Goal: Information Seeking & Learning: Learn about a topic

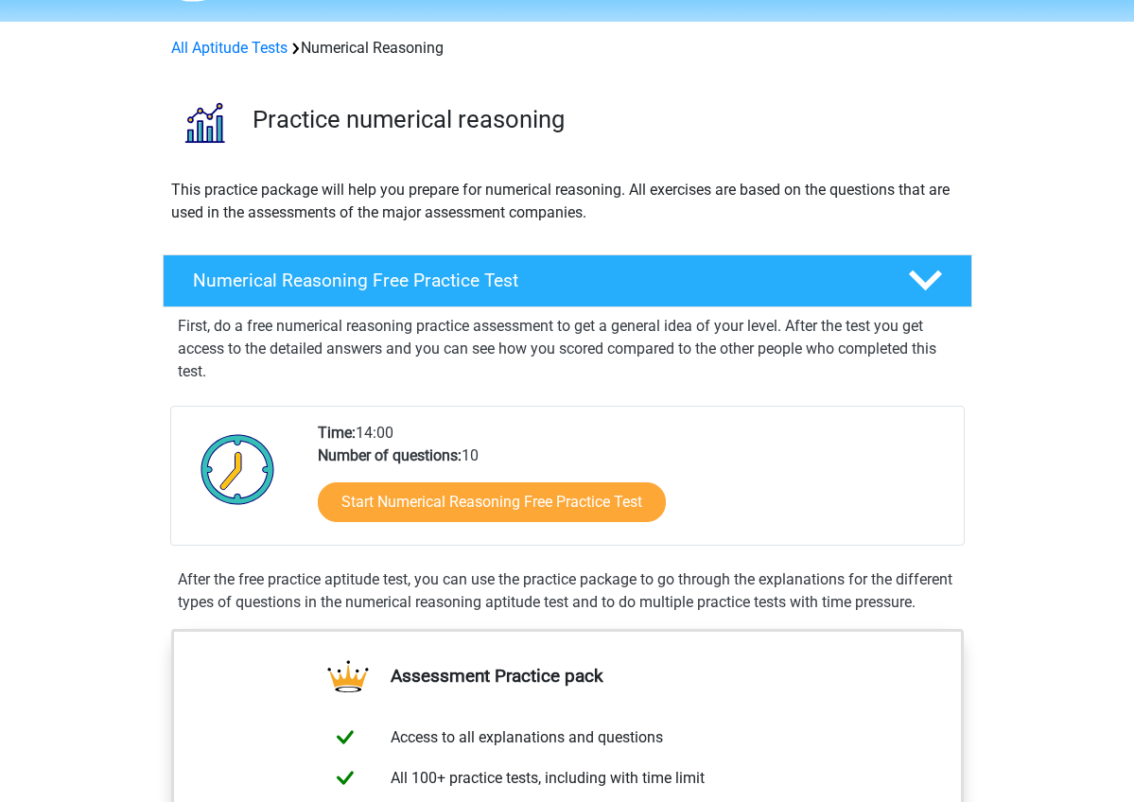
scroll to position [59, 0]
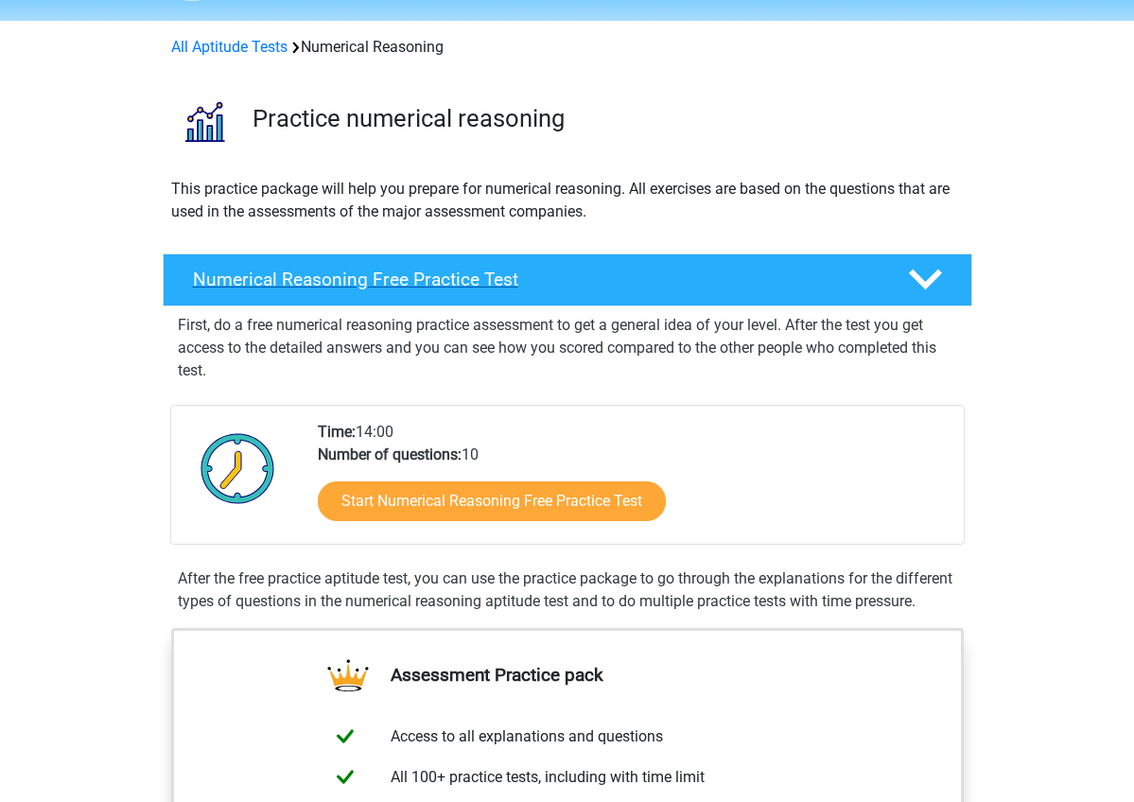
click at [510, 275] on h4 "Numerical Reasoning Free Practice Test" at bounding box center [535, 279] width 684 height 22
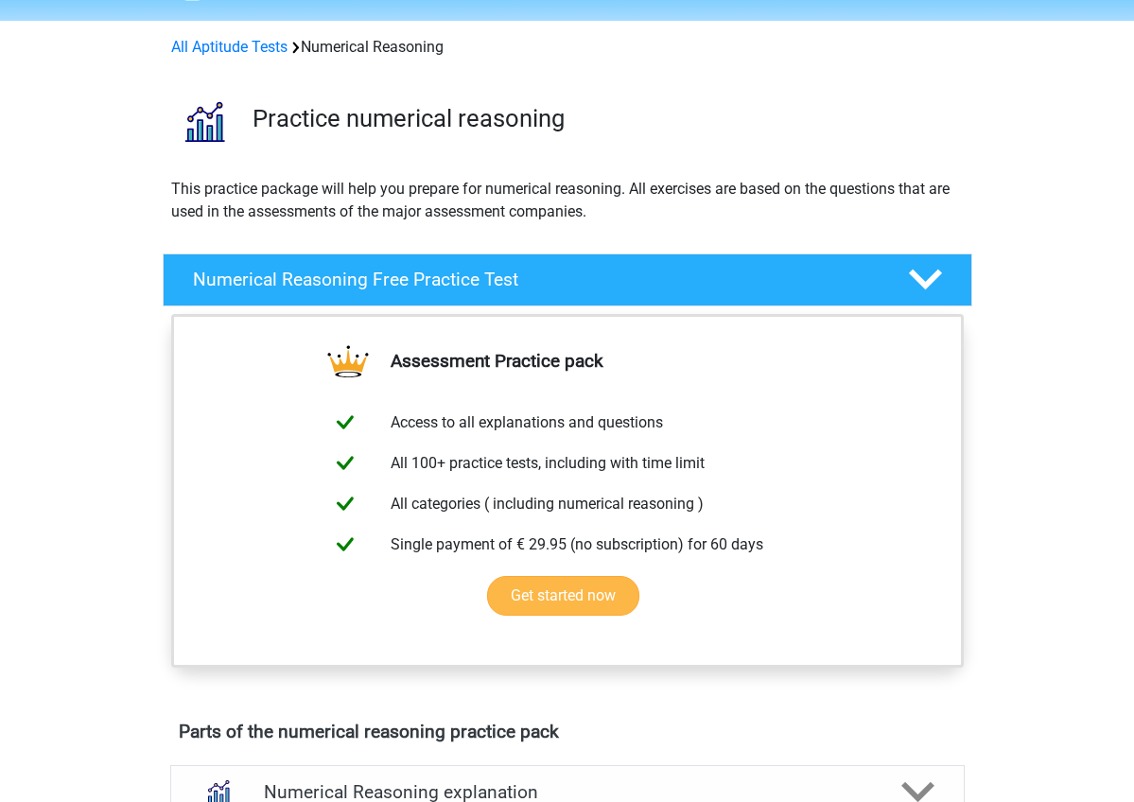
click at [639, 576] on link "Get started now" at bounding box center [563, 596] width 152 height 40
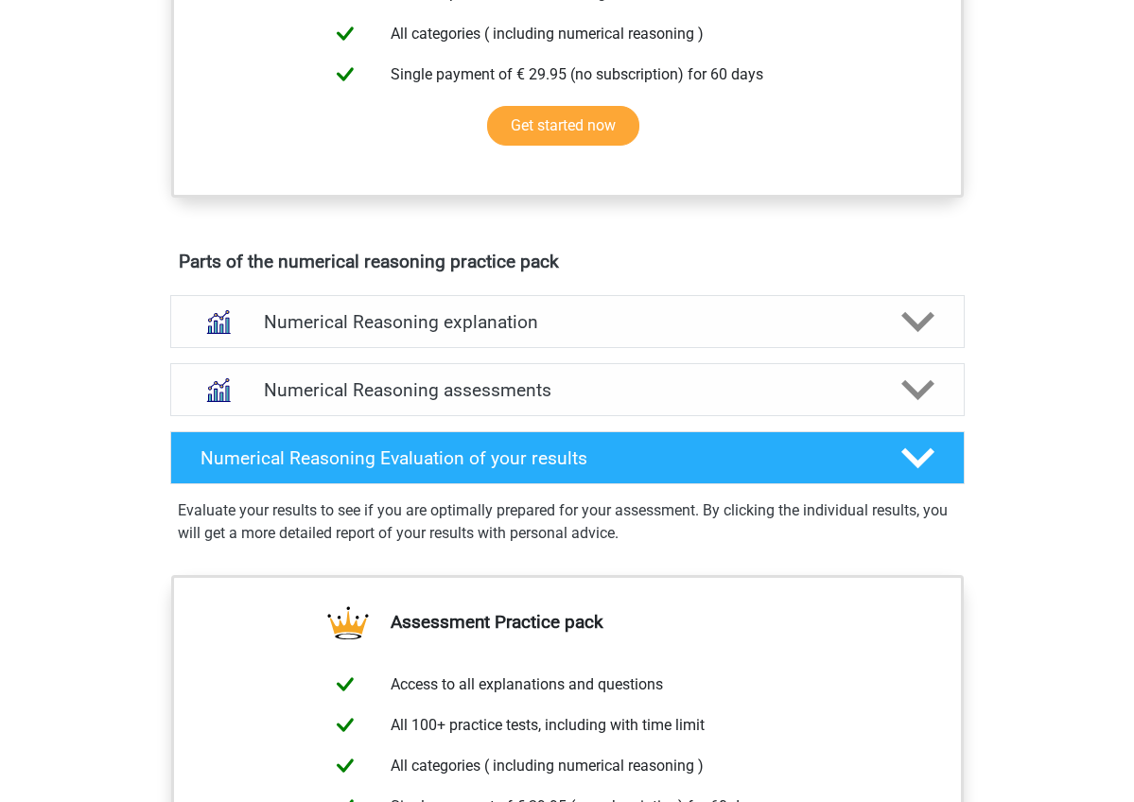
scroll to position [550, 0]
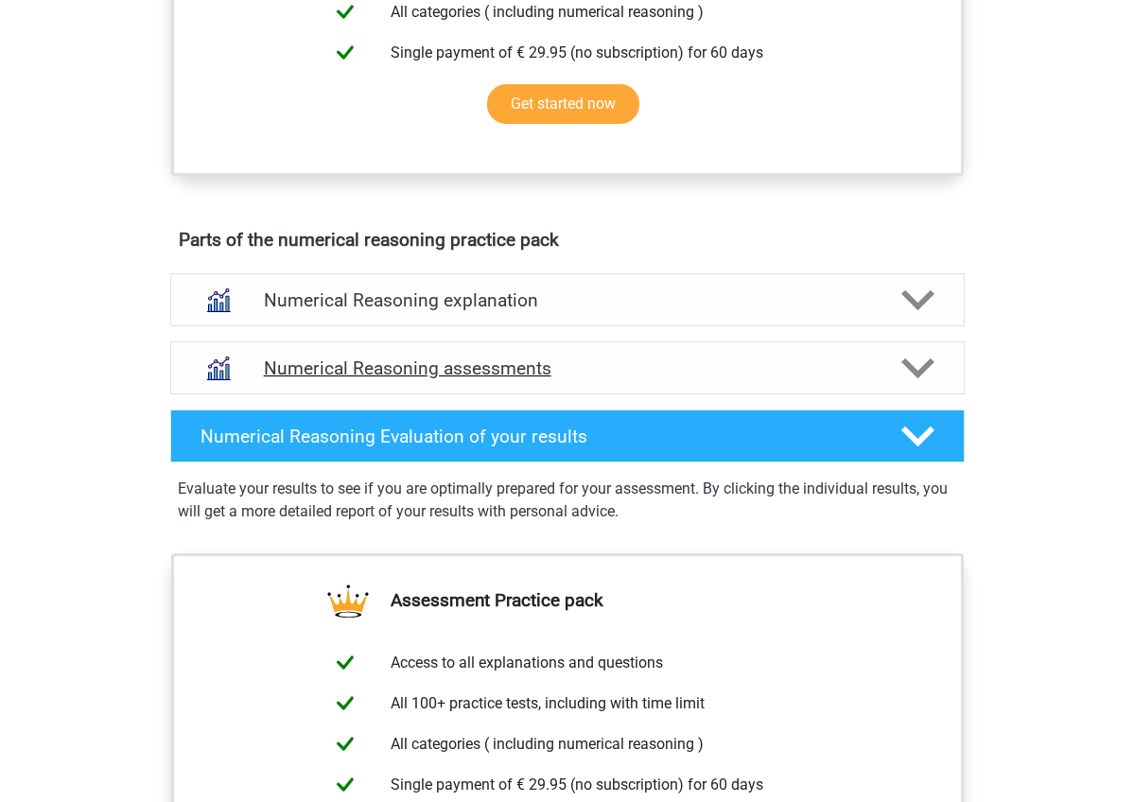
click at [480, 375] on h4 "Numerical Reasoning assessments" at bounding box center [567, 368] width 607 height 22
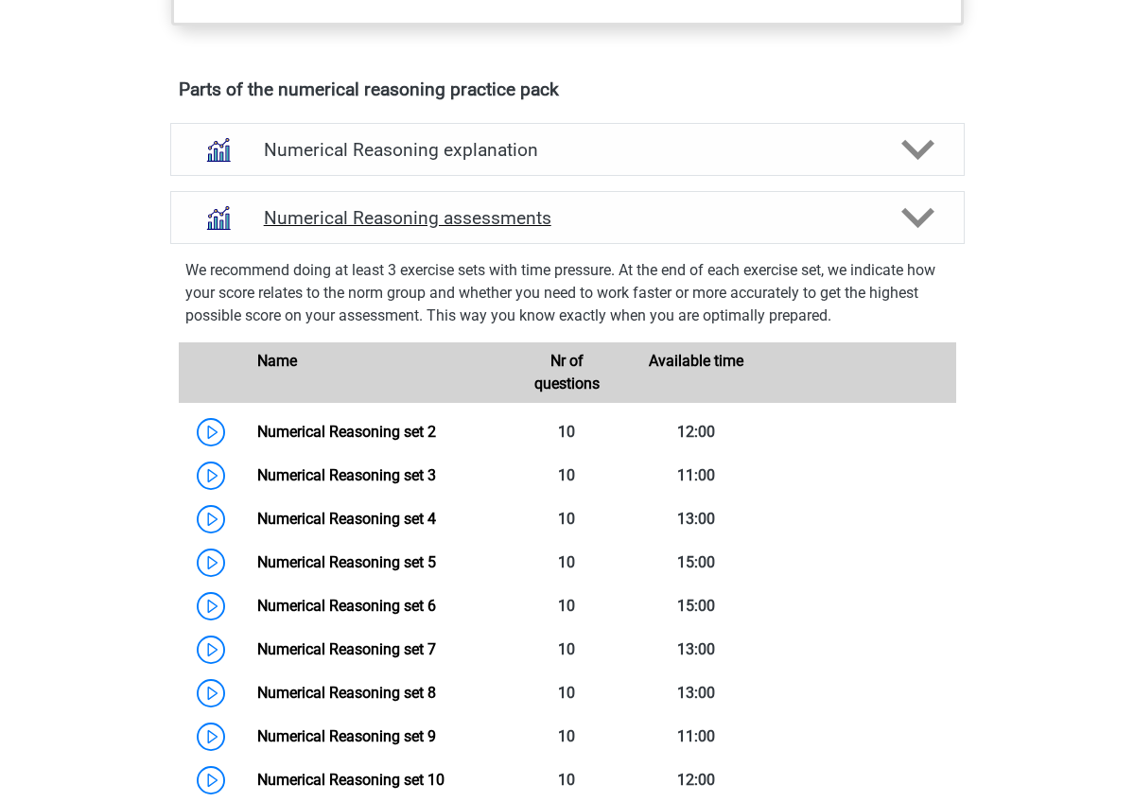
scroll to position [702, 0]
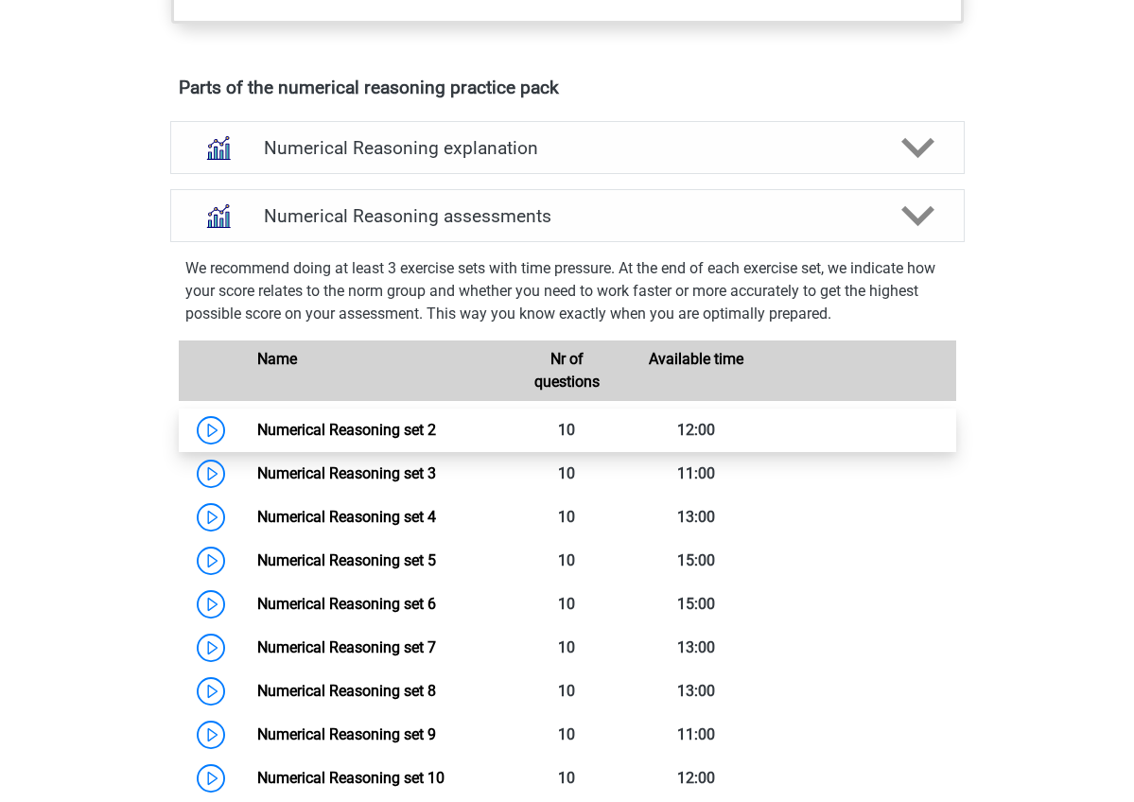
click at [257, 432] on link "Numerical Reasoning set 2" at bounding box center [346, 430] width 179 height 18
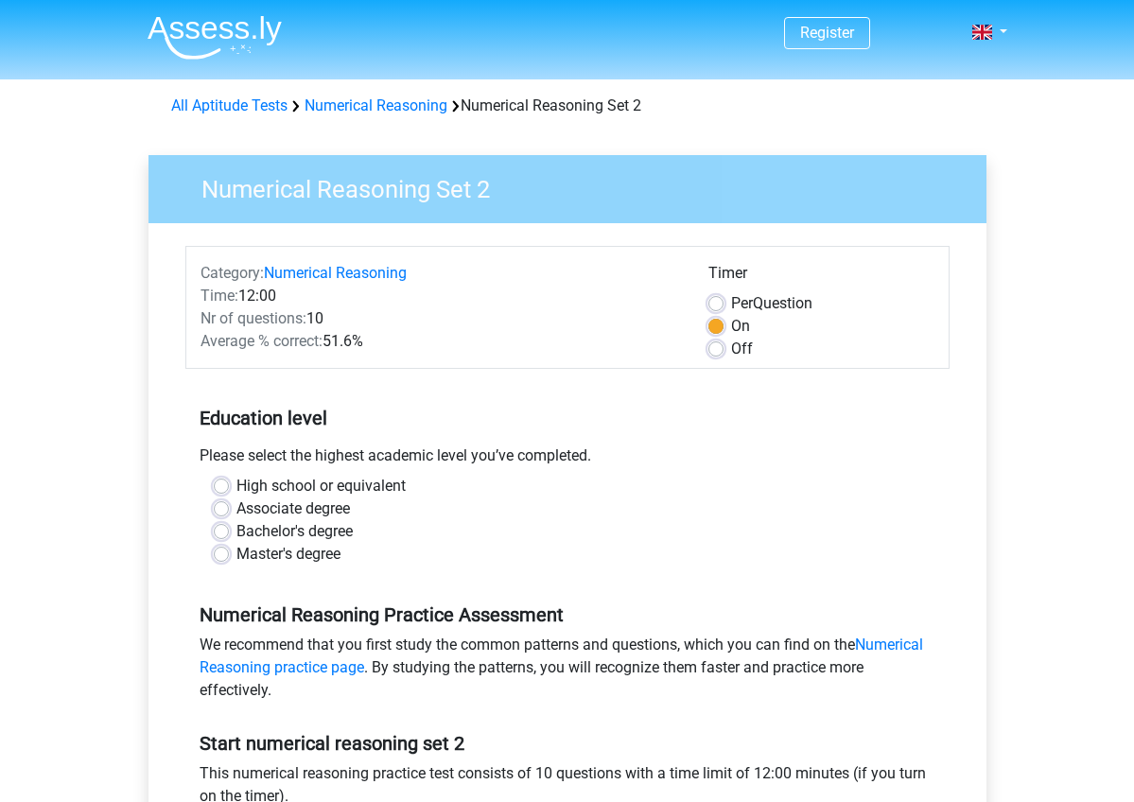
click at [236, 548] on label "Master's degree" at bounding box center [288, 554] width 104 height 23
click at [217, 548] on input "Master's degree" at bounding box center [221, 552] width 15 height 19
radio input "true"
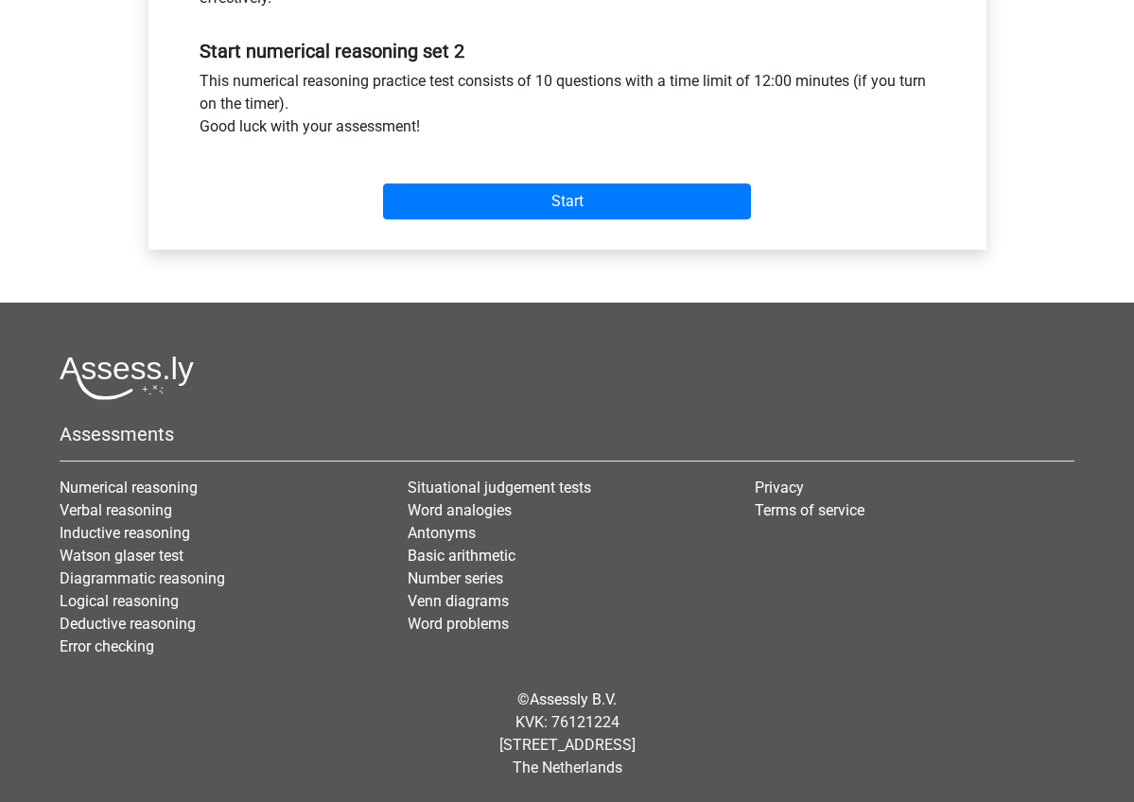
scroll to position [692, 0]
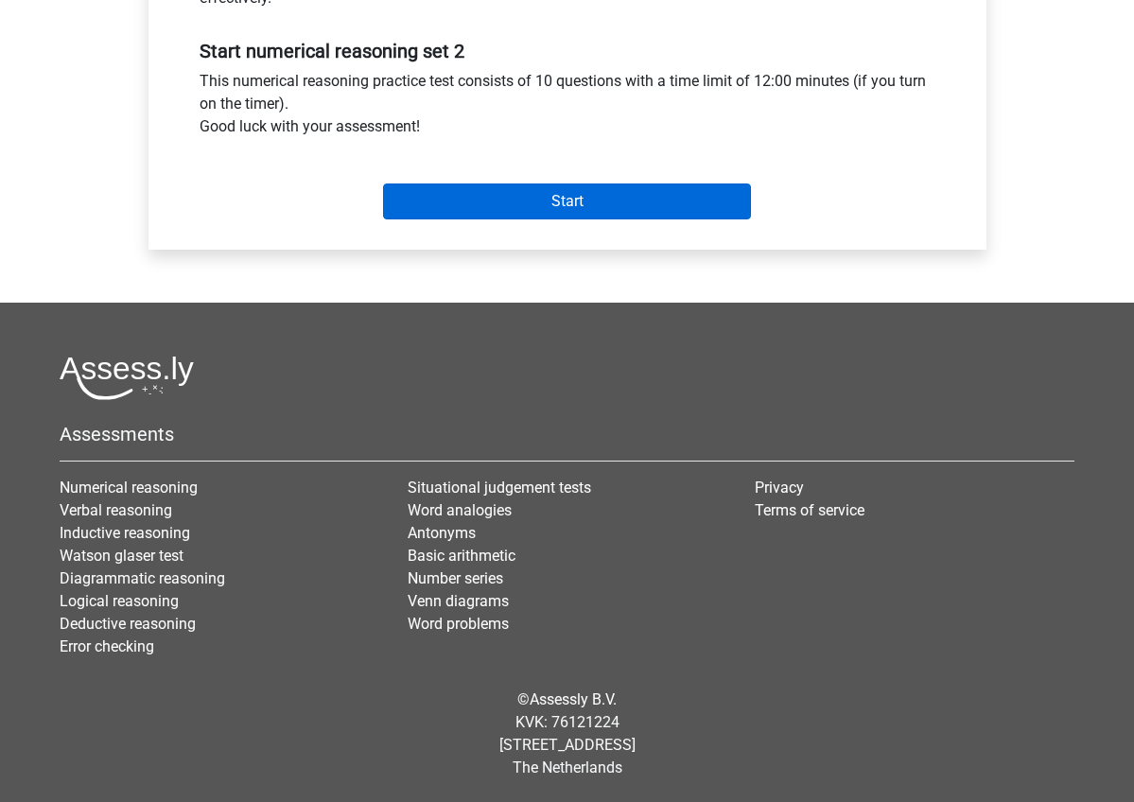
click at [639, 204] on input "Start" at bounding box center [567, 201] width 368 height 36
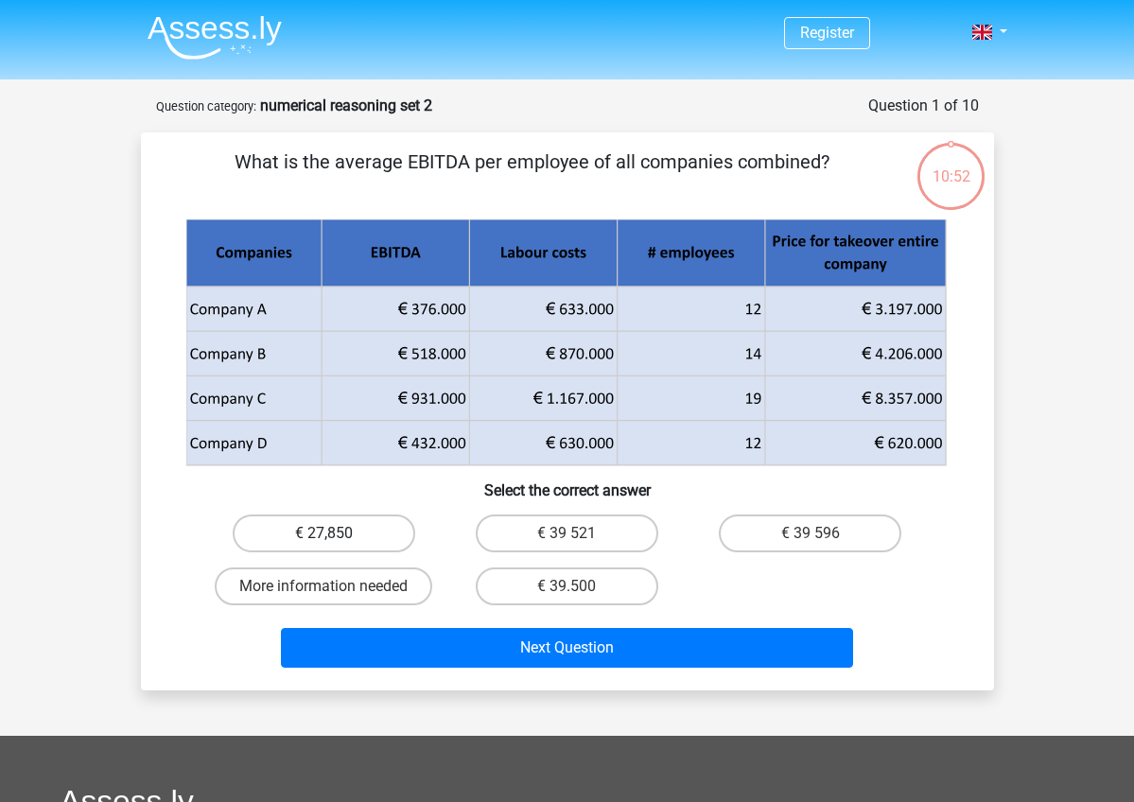
click at [379, 538] on label "€ 27,850" at bounding box center [324, 533] width 182 height 38
click at [336, 538] on input "€ 27,850" at bounding box center [329, 539] width 12 height 12
radio input "true"
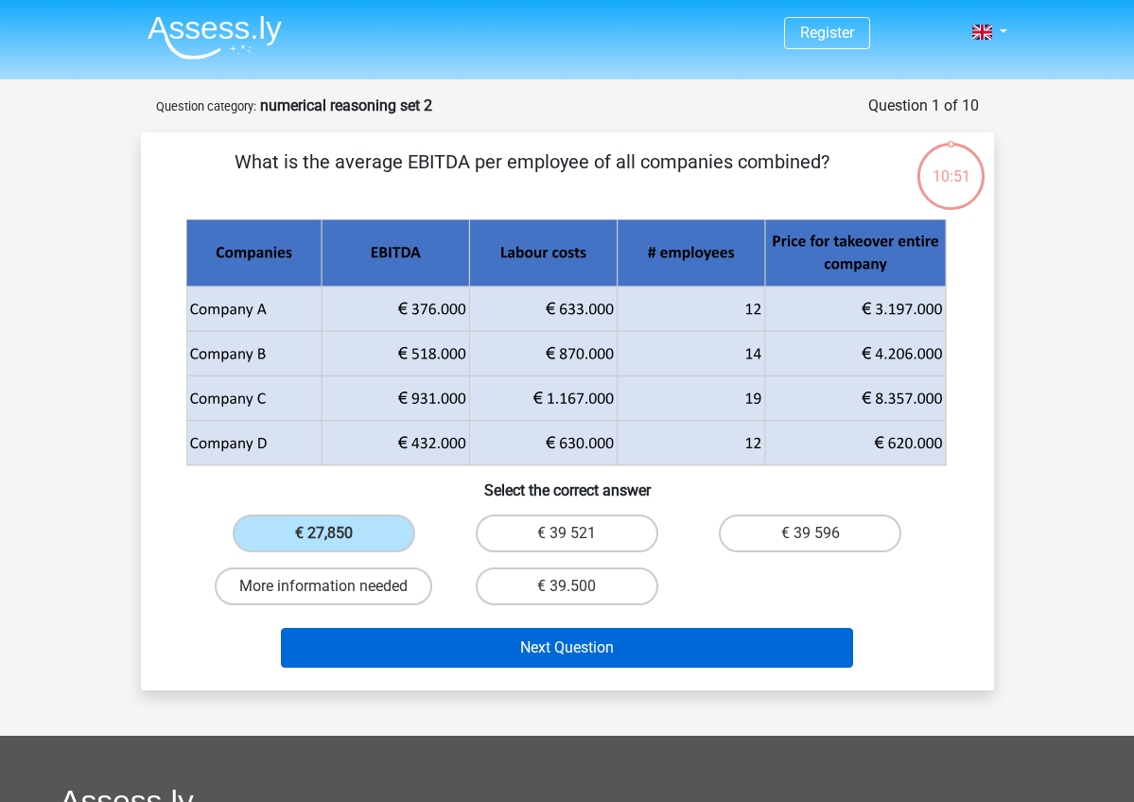
click at [457, 640] on button "Next Question" at bounding box center [567, 648] width 572 height 40
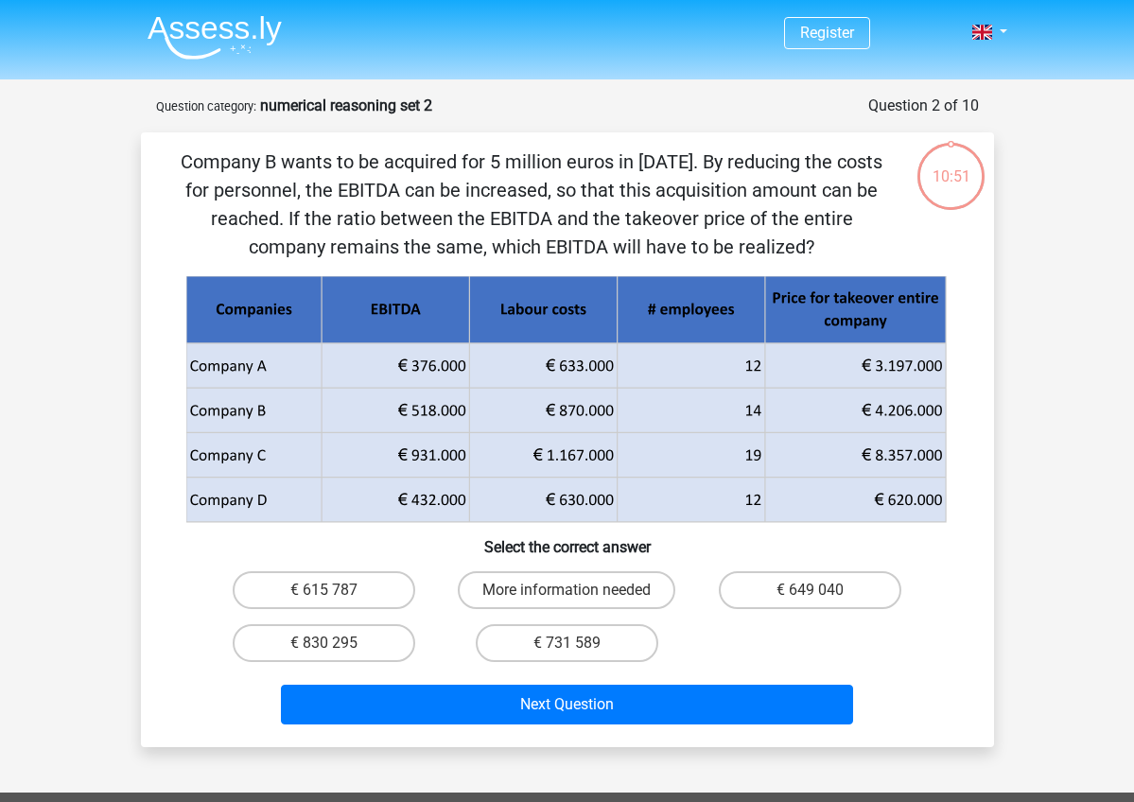
scroll to position [95, 0]
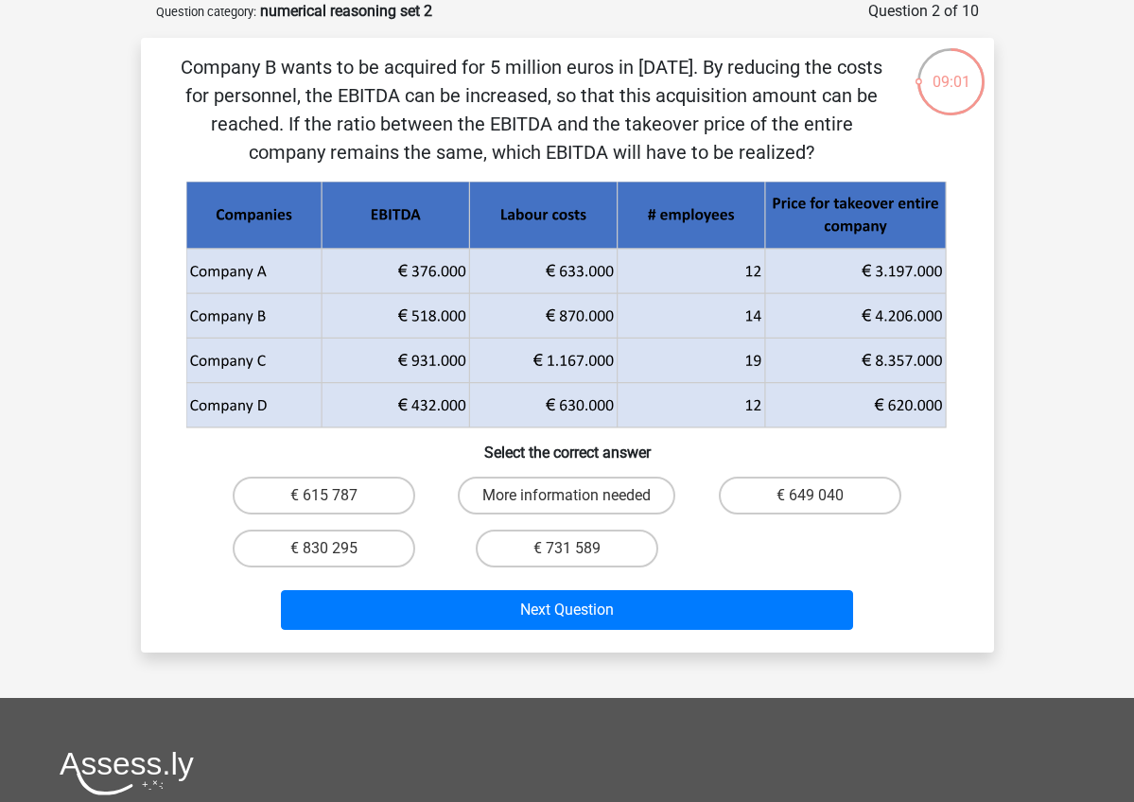
click at [571, 557] on input "€ 731 589" at bounding box center [572, 554] width 12 height 12
radio input "true"
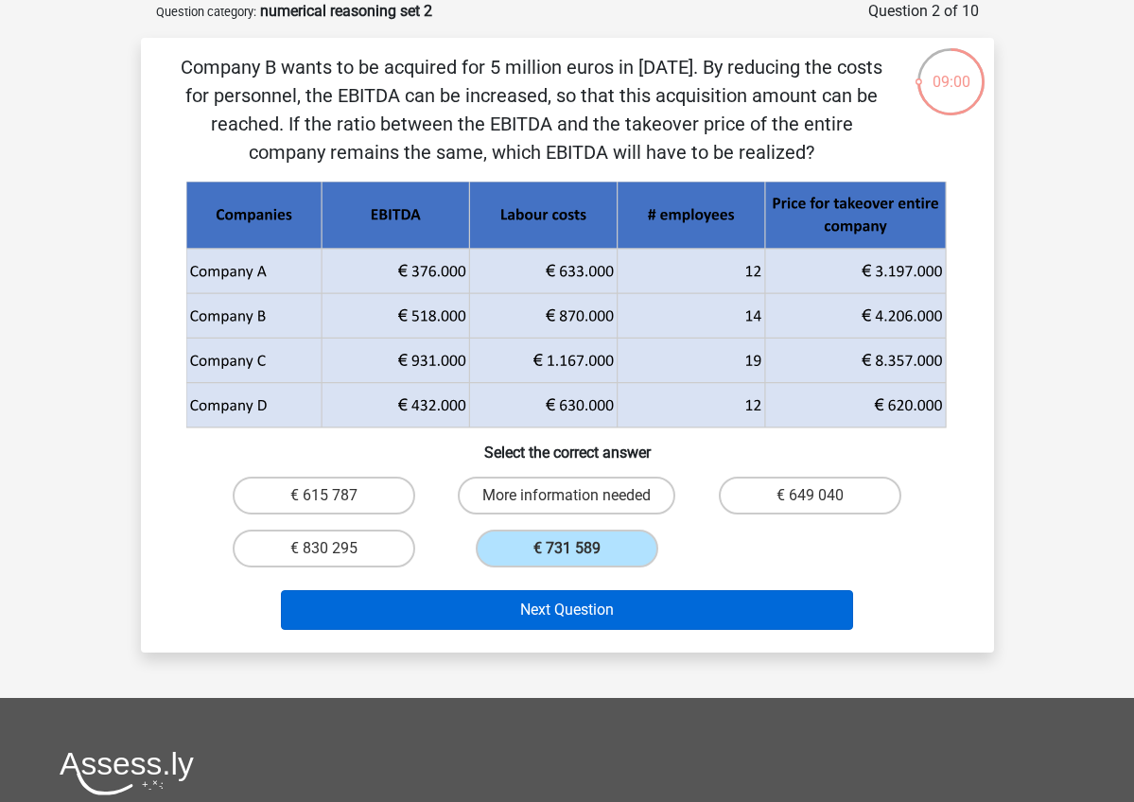
click at [576, 615] on button "Next Question" at bounding box center [567, 610] width 572 height 40
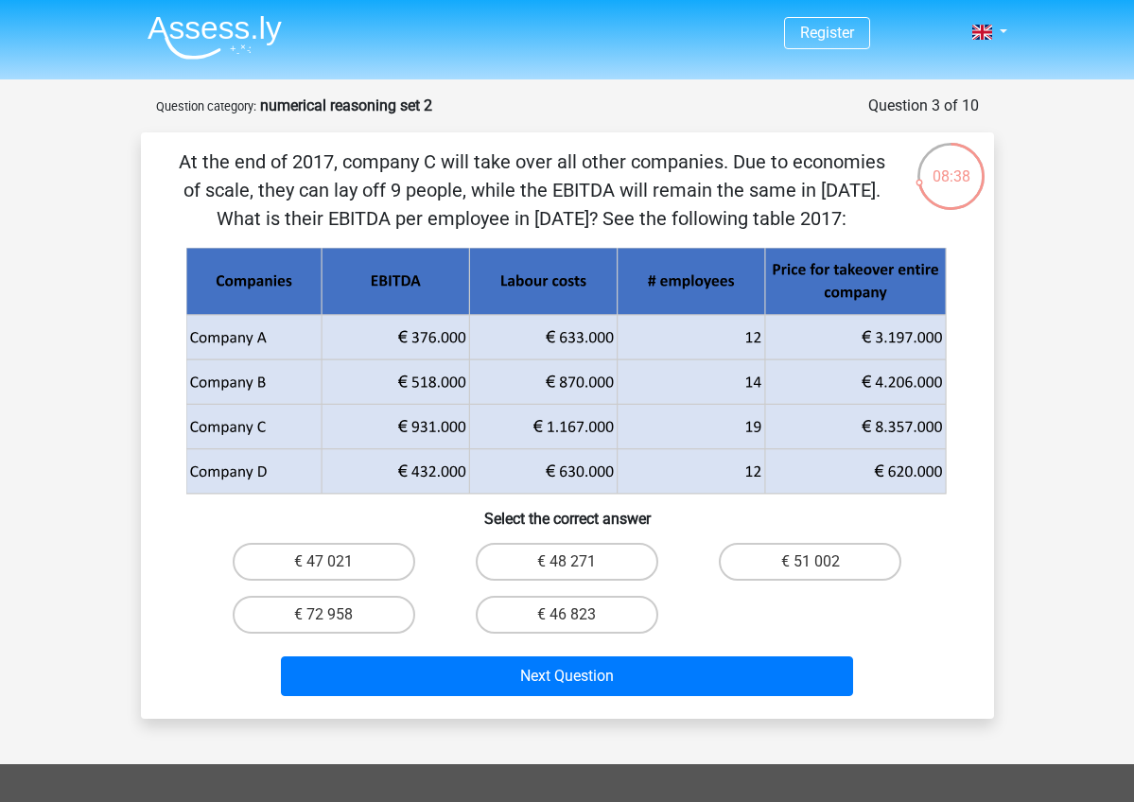
scroll to position [0, 0]
click at [537, 563] on label "€ 48 271" at bounding box center [567, 562] width 182 height 38
click at [566, 563] on input "€ 48 271" at bounding box center [572, 568] width 12 height 12
radio input "true"
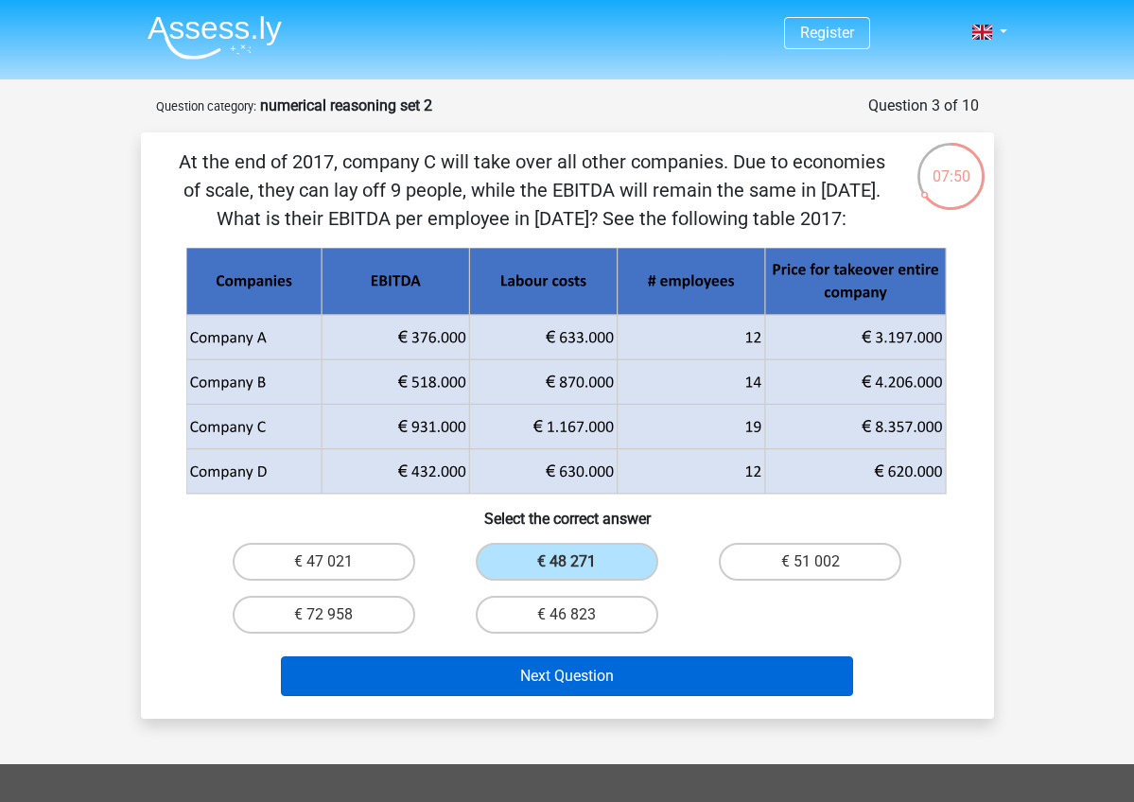
click at [593, 671] on button "Next Question" at bounding box center [567, 676] width 572 height 40
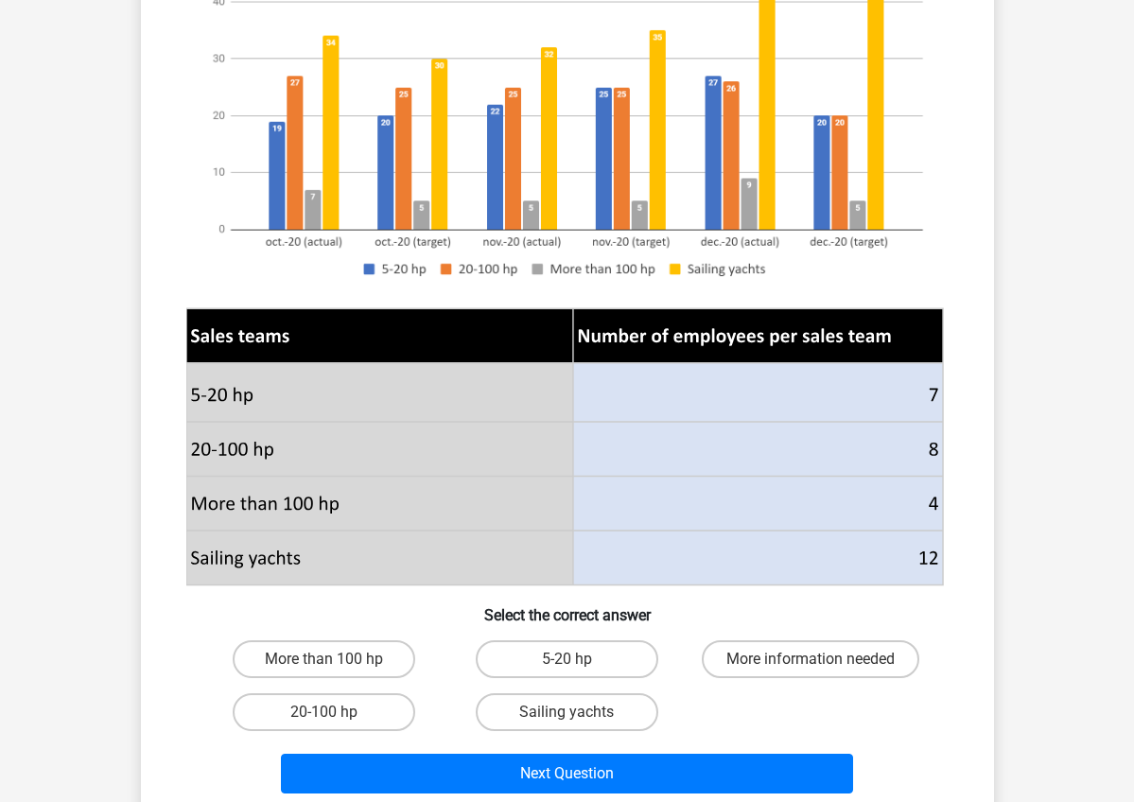
scroll to position [354, 0]
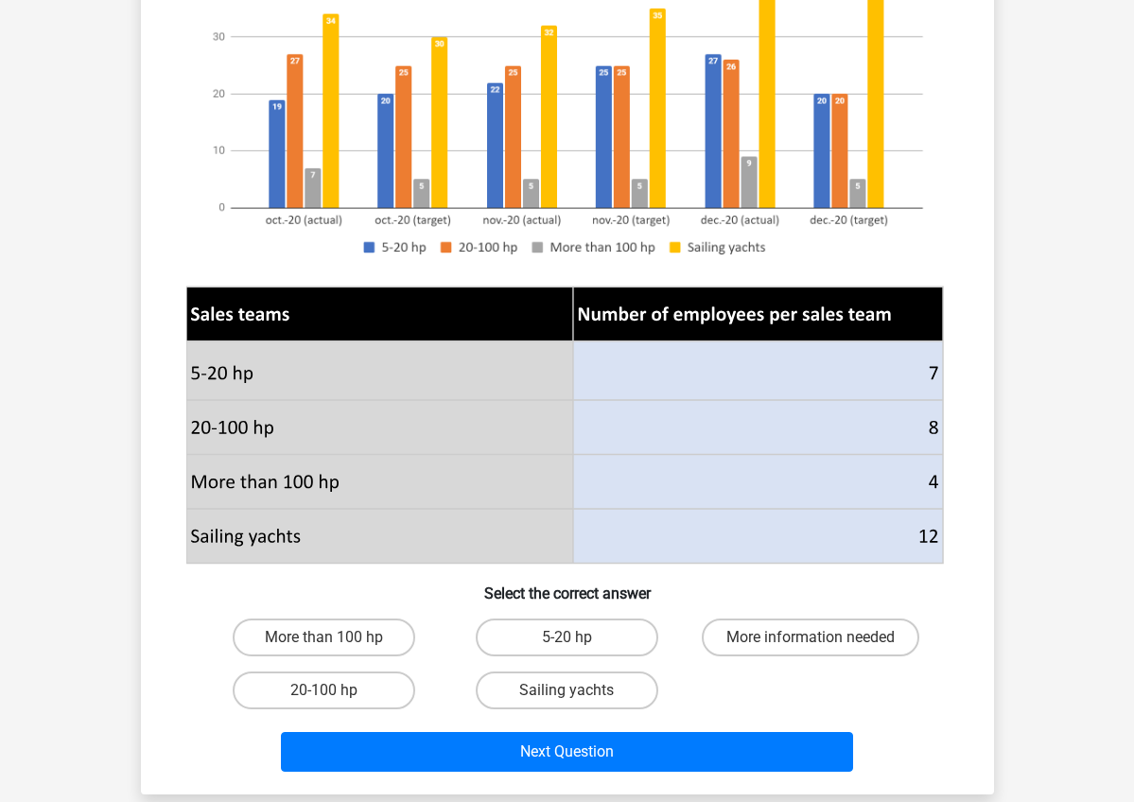
click at [610, 669] on div "Sailing yachts" at bounding box center [566, 690] width 243 height 53
click at [608, 680] on label "Sailing yachts" at bounding box center [567, 690] width 182 height 38
click at [579, 690] on input "Sailing yachts" at bounding box center [572, 696] width 12 height 12
radio input "true"
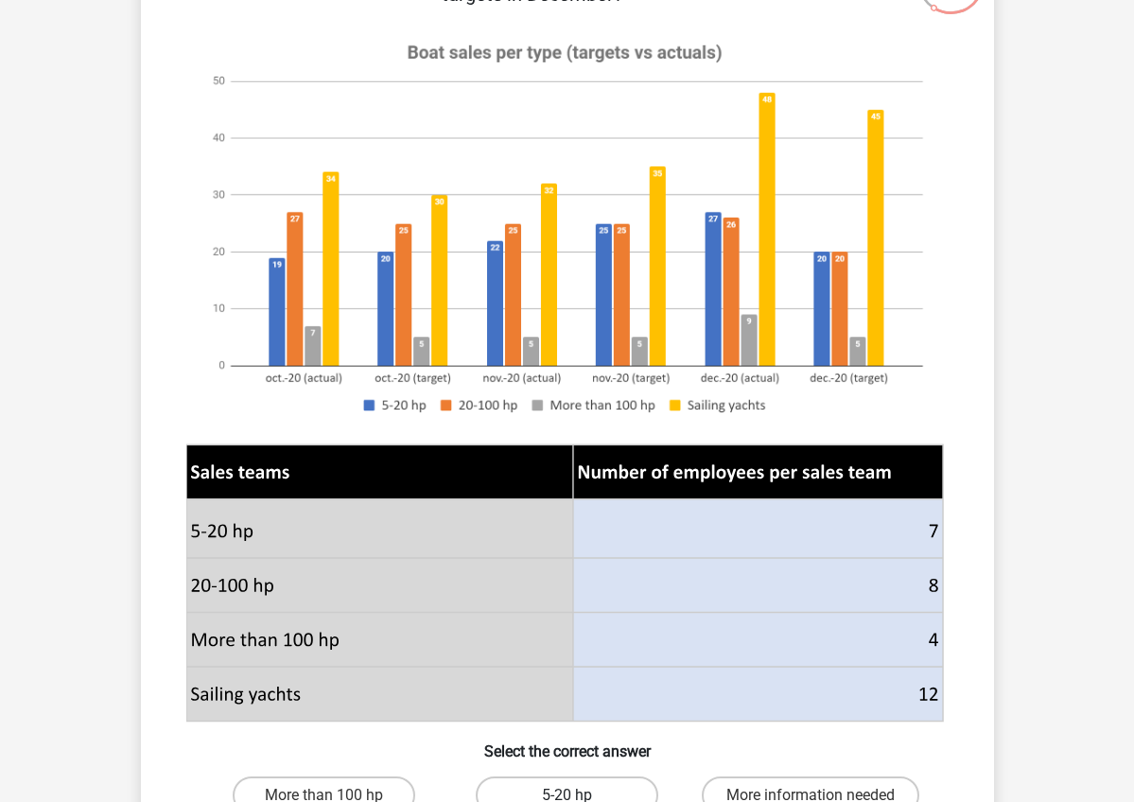
scroll to position [146, 0]
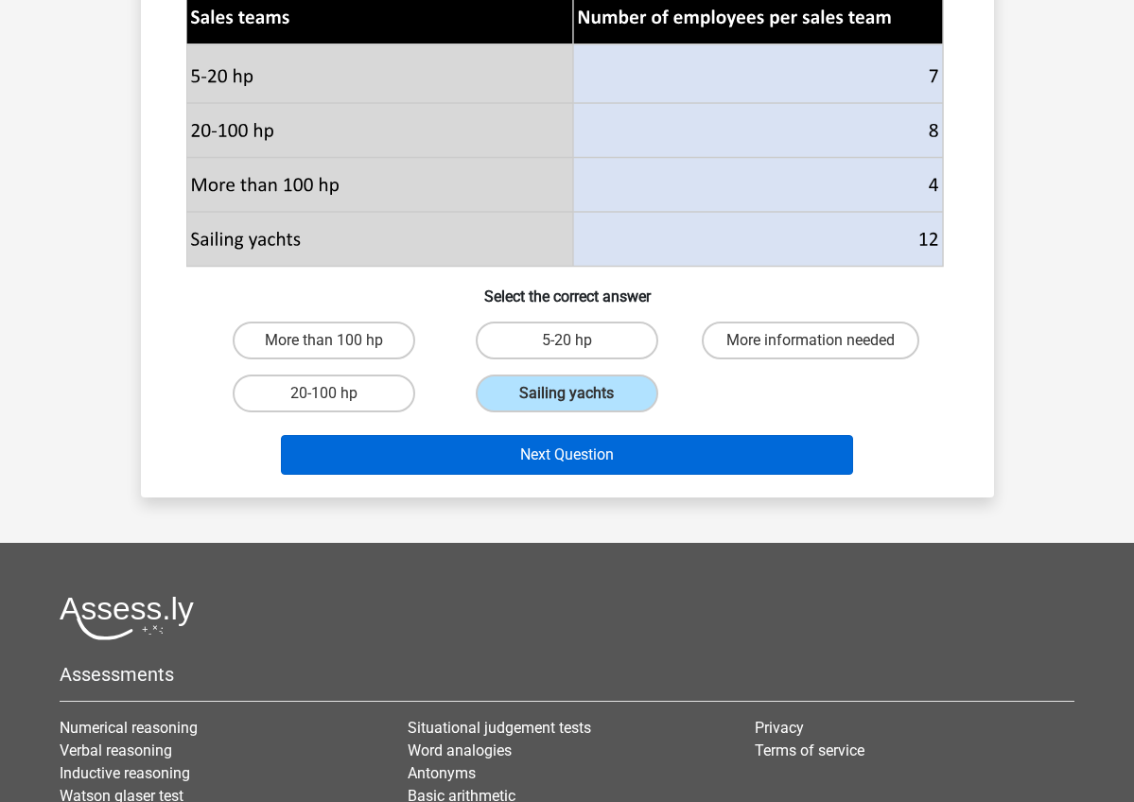
click at [667, 453] on button "Next Question" at bounding box center [567, 455] width 572 height 40
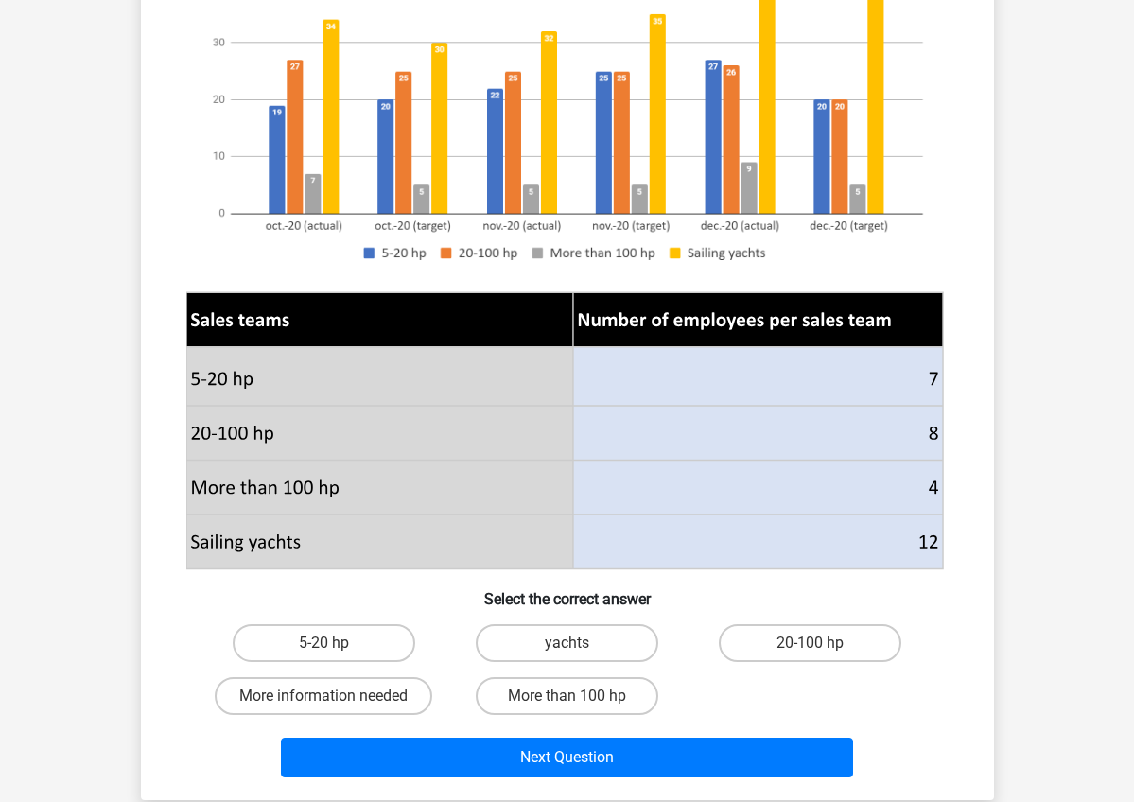
scroll to position [354, 0]
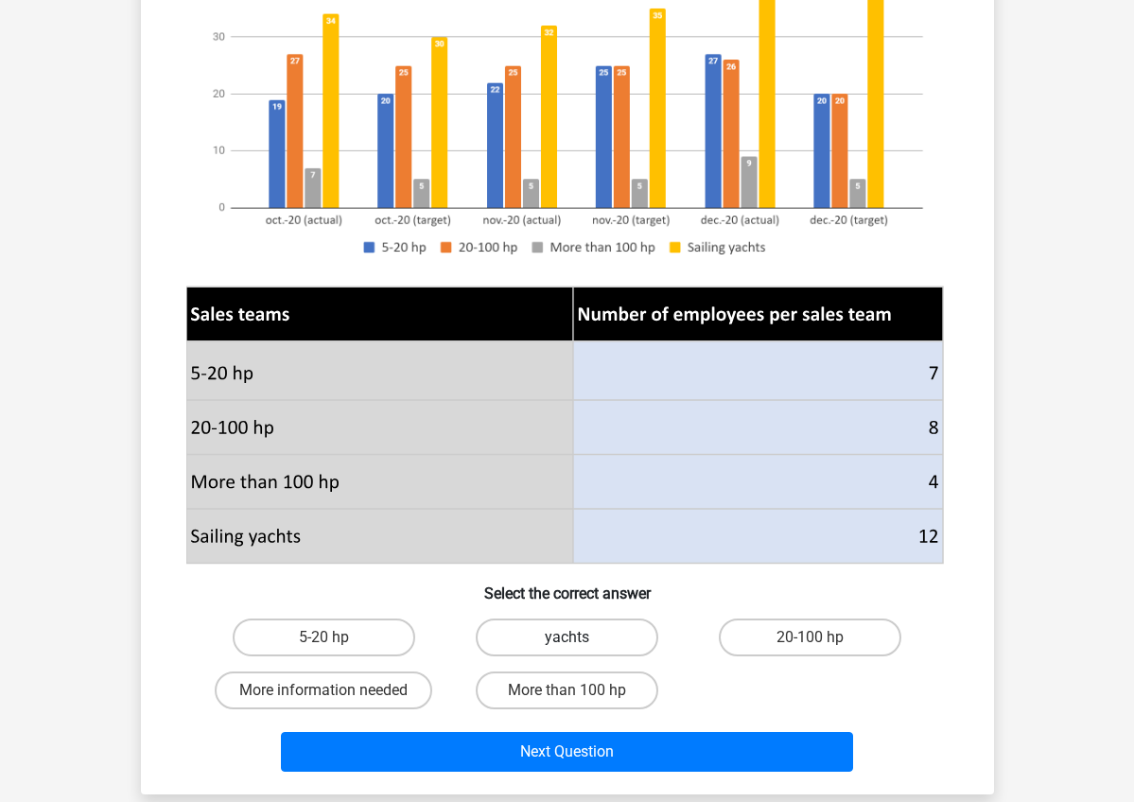
click at [618, 628] on label "yachts" at bounding box center [567, 637] width 182 height 38
click at [579, 637] on input "yachts" at bounding box center [572, 643] width 12 height 12
radio input "true"
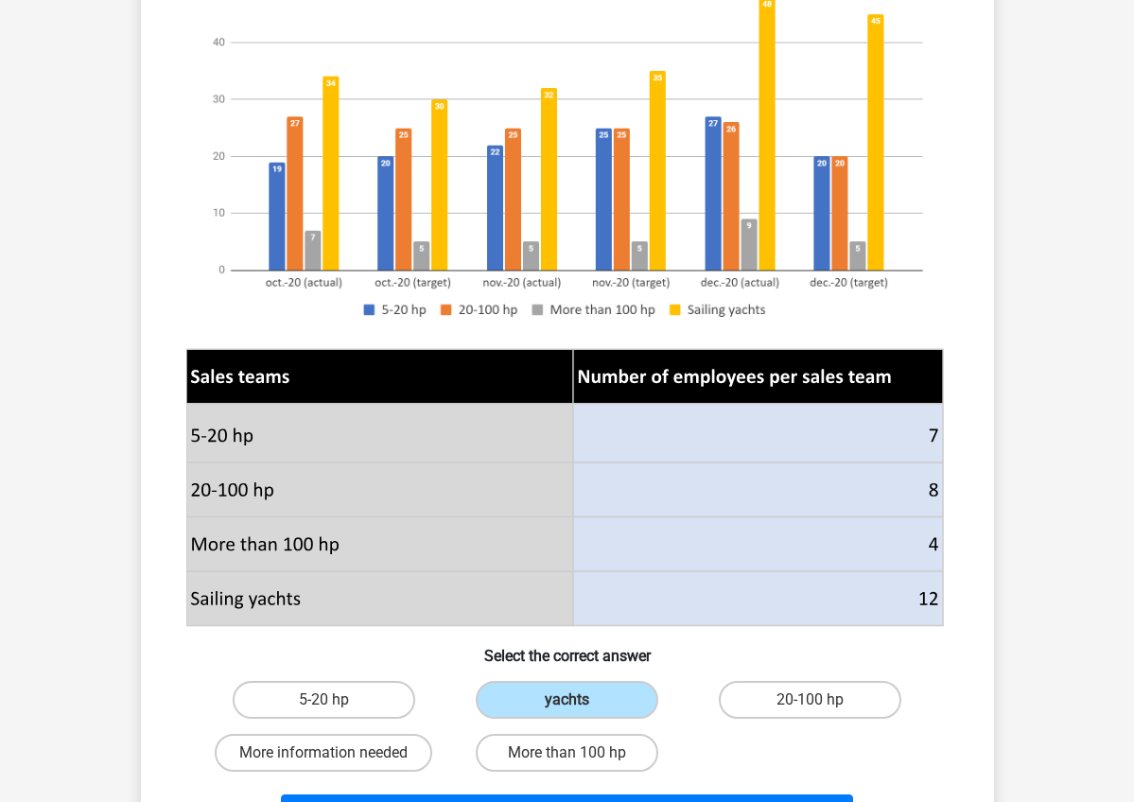
scroll to position [324, 0]
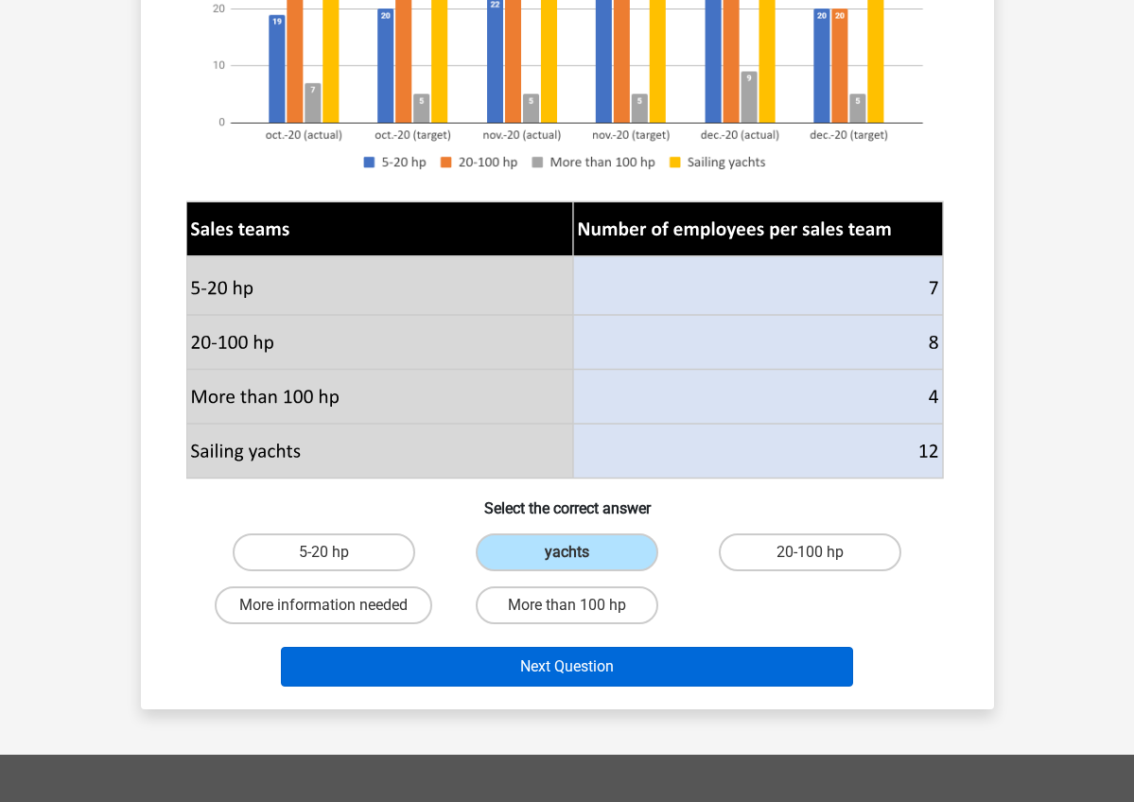
click at [494, 668] on button "Next Question" at bounding box center [567, 667] width 572 height 40
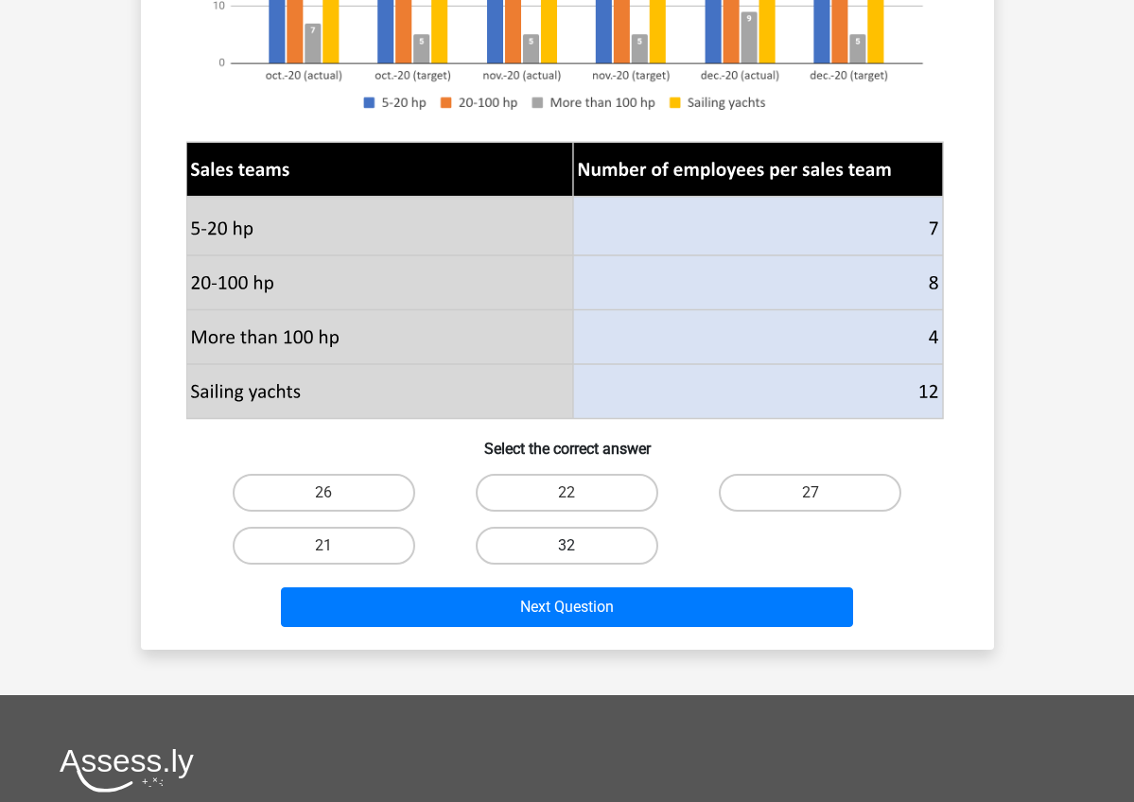
scroll to position [502, 0]
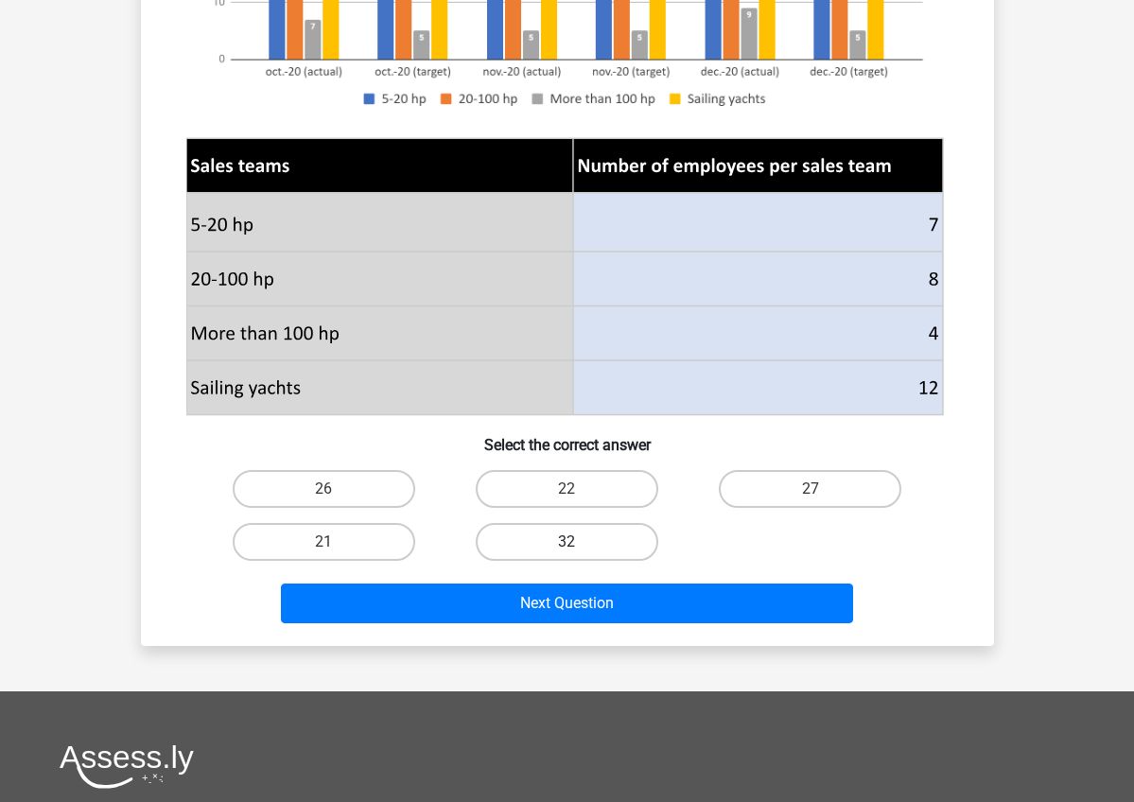
click at [592, 536] on label "32" at bounding box center [567, 542] width 182 height 38
click at [579, 542] on input "32" at bounding box center [572, 548] width 12 height 12
radio input "true"
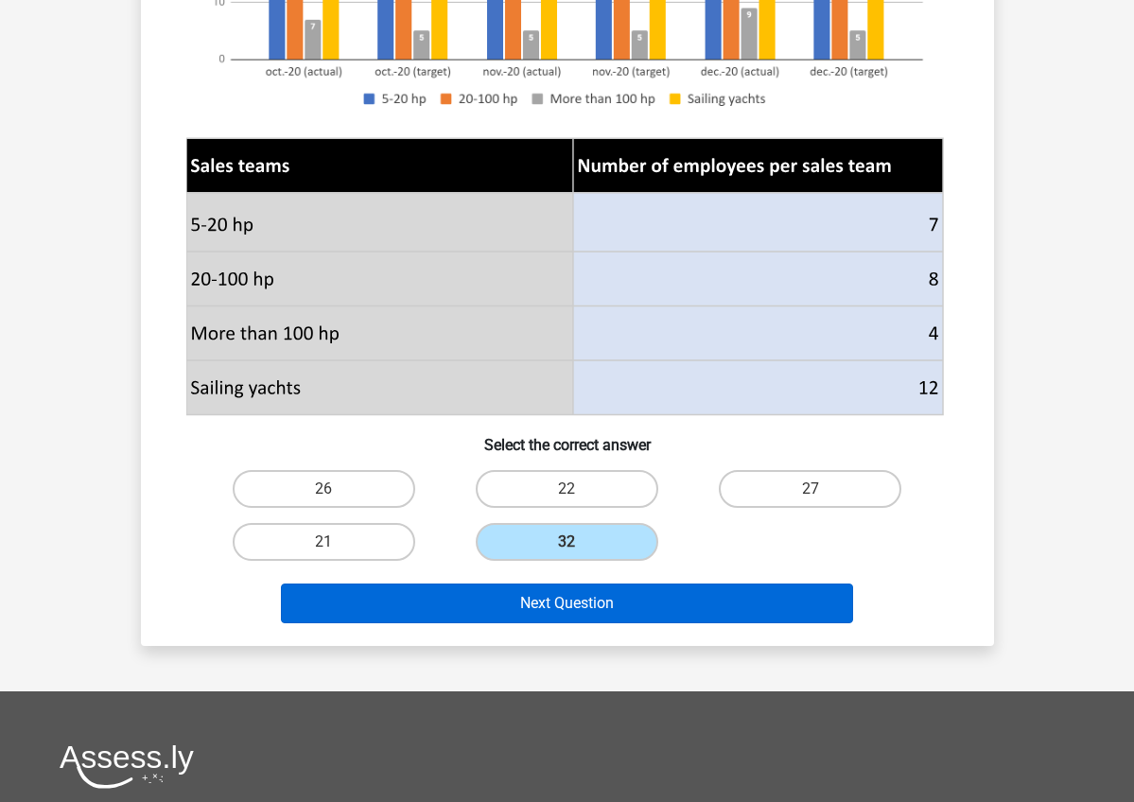
click at [580, 602] on button "Next Question" at bounding box center [567, 603] width 572 height 40
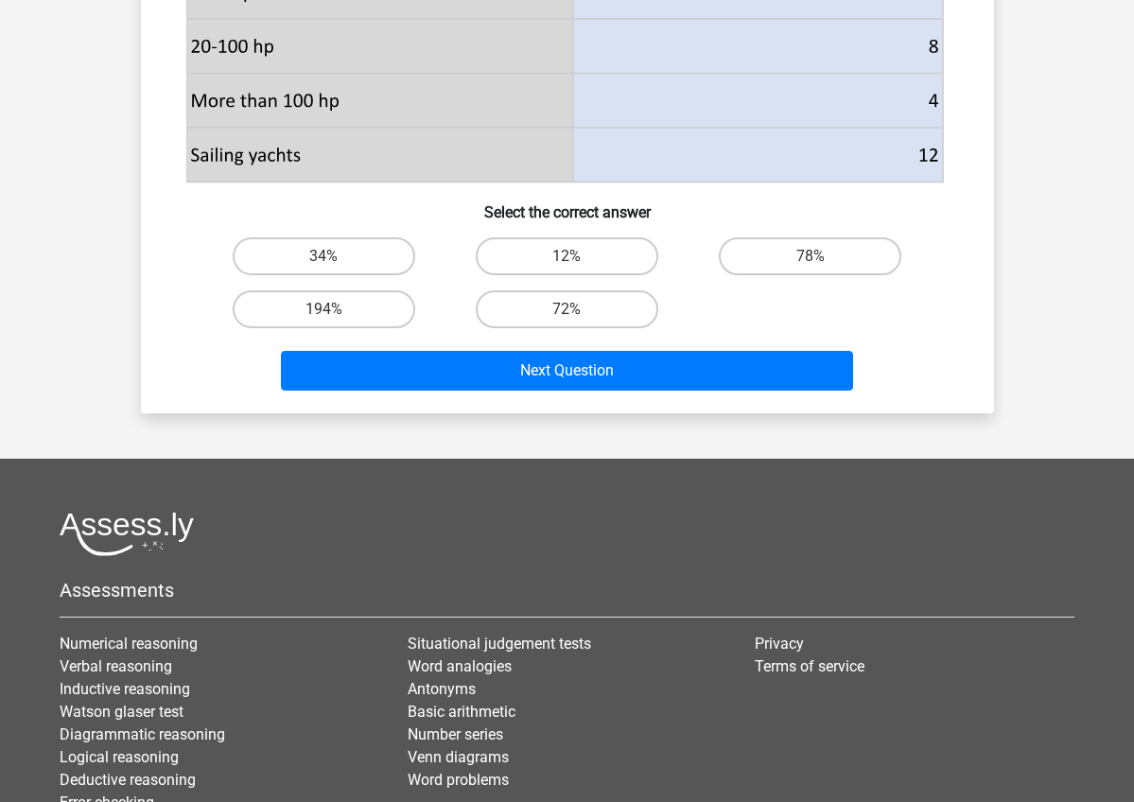
scroll to position [808, 0]
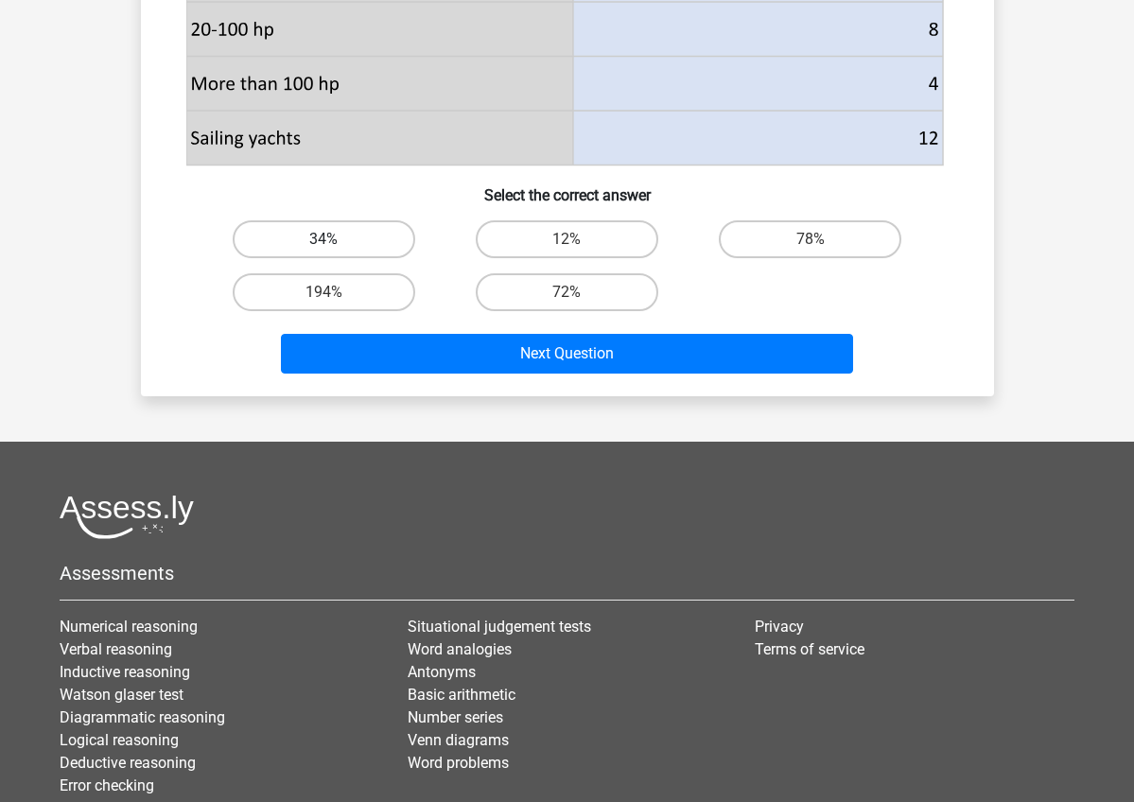
click at [374, 249] on label "34%" at bounding box center [324, 239] width 182 height 38
click at [336, 249] on input "34%" at bounding box center [329, 245] width 12 height 12
radio input "true"
click at [765, 230] on label "78%" at bounding box center [810, 239] width 182 height 38
click at [810, 239] on input "78%" at bounding box center [816, 245] width 12 height 12
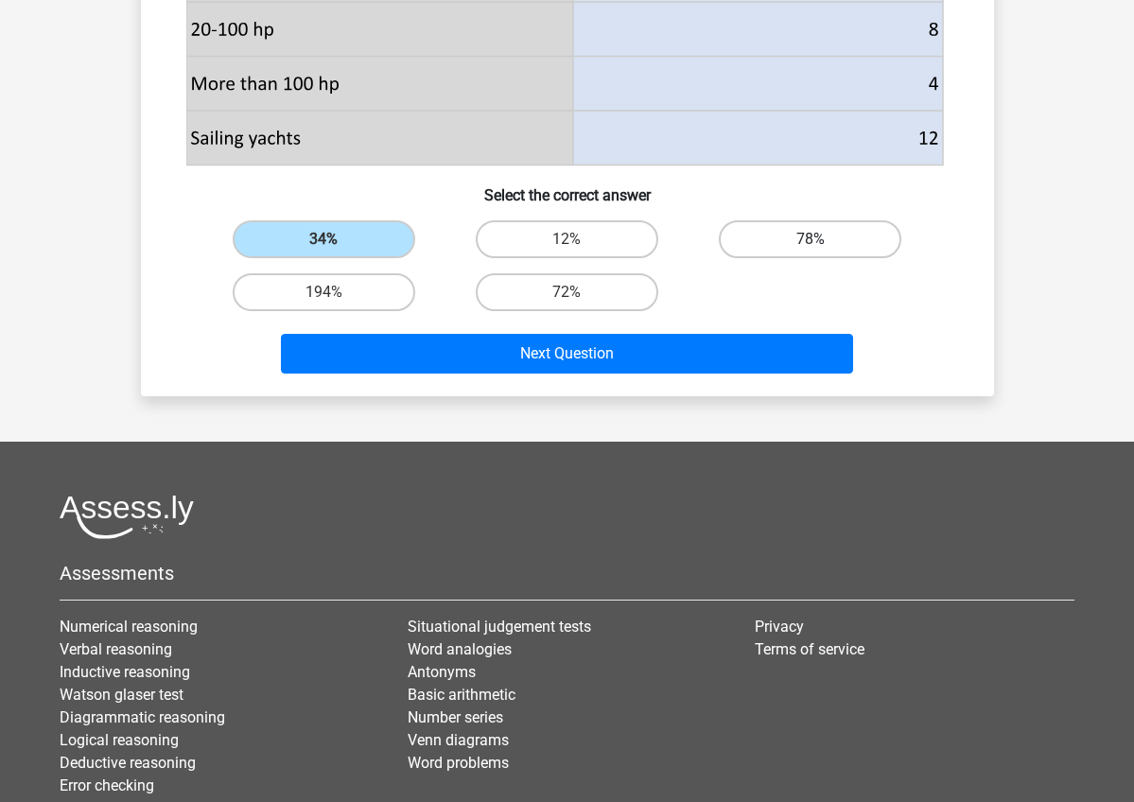
radio input "true"
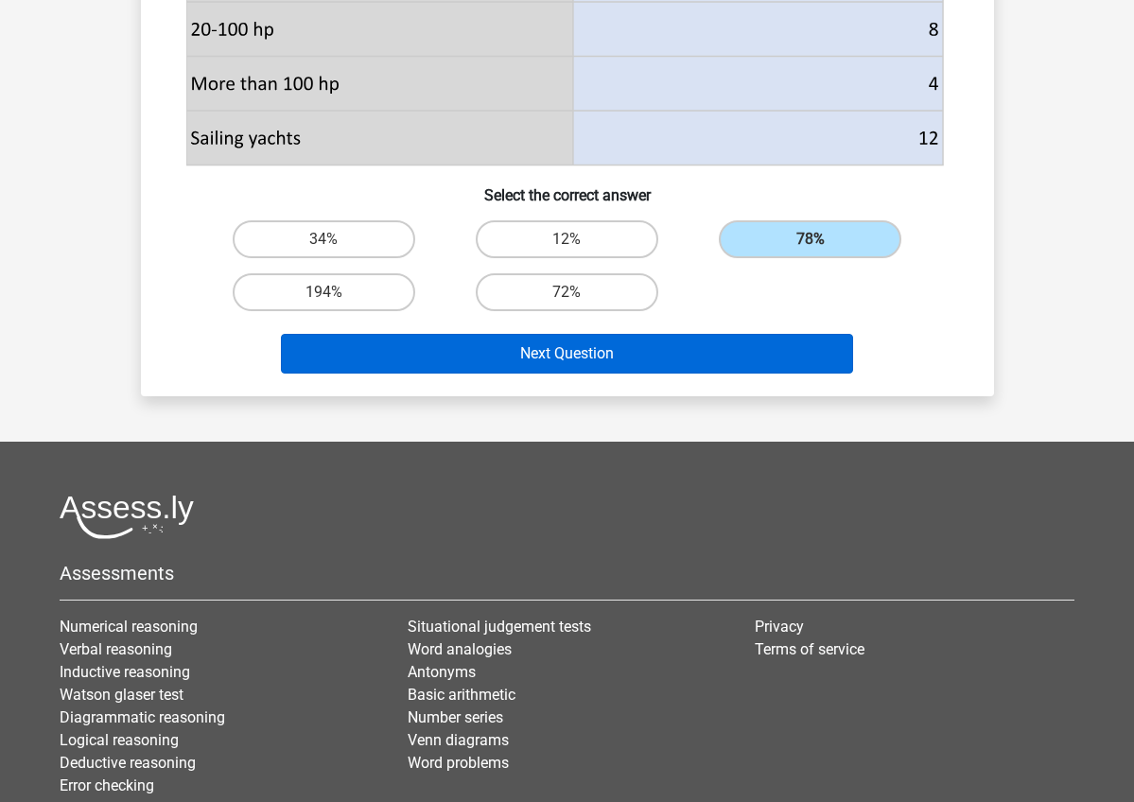
click at [658, 346] on button "Next Question" at bounding box center [567, 354] width 572 height 40
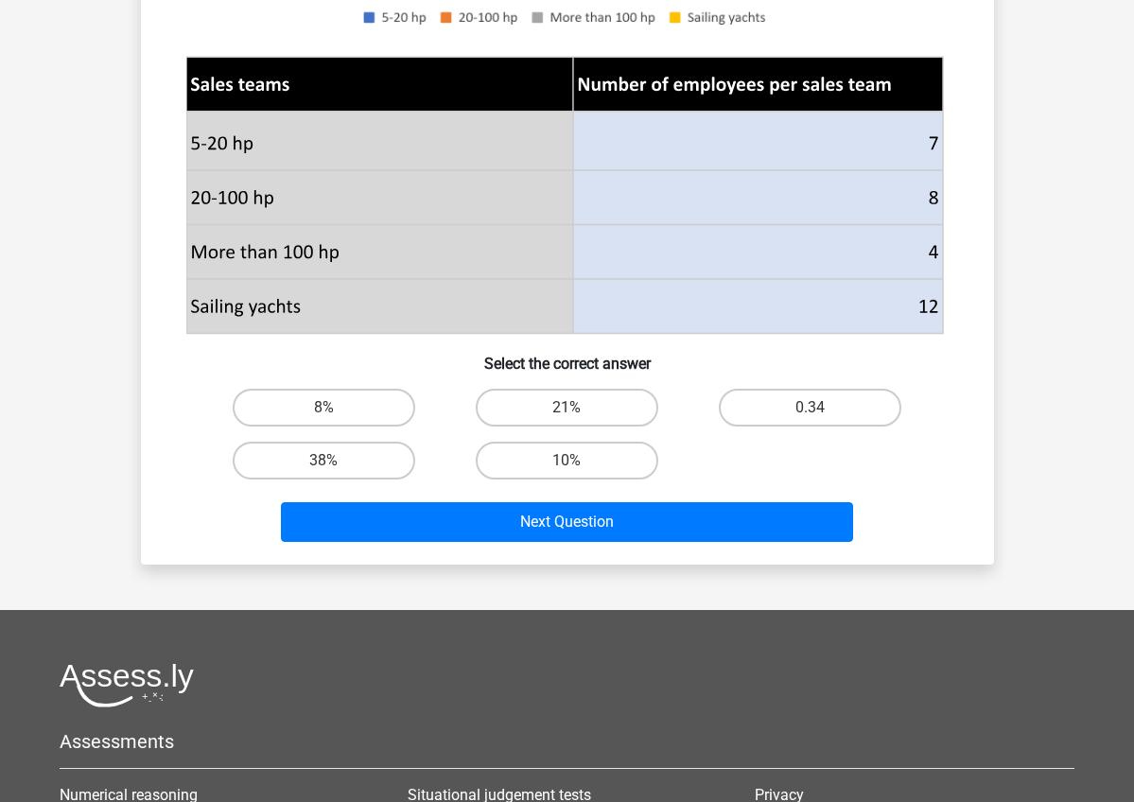
scroll to position [669, 0]
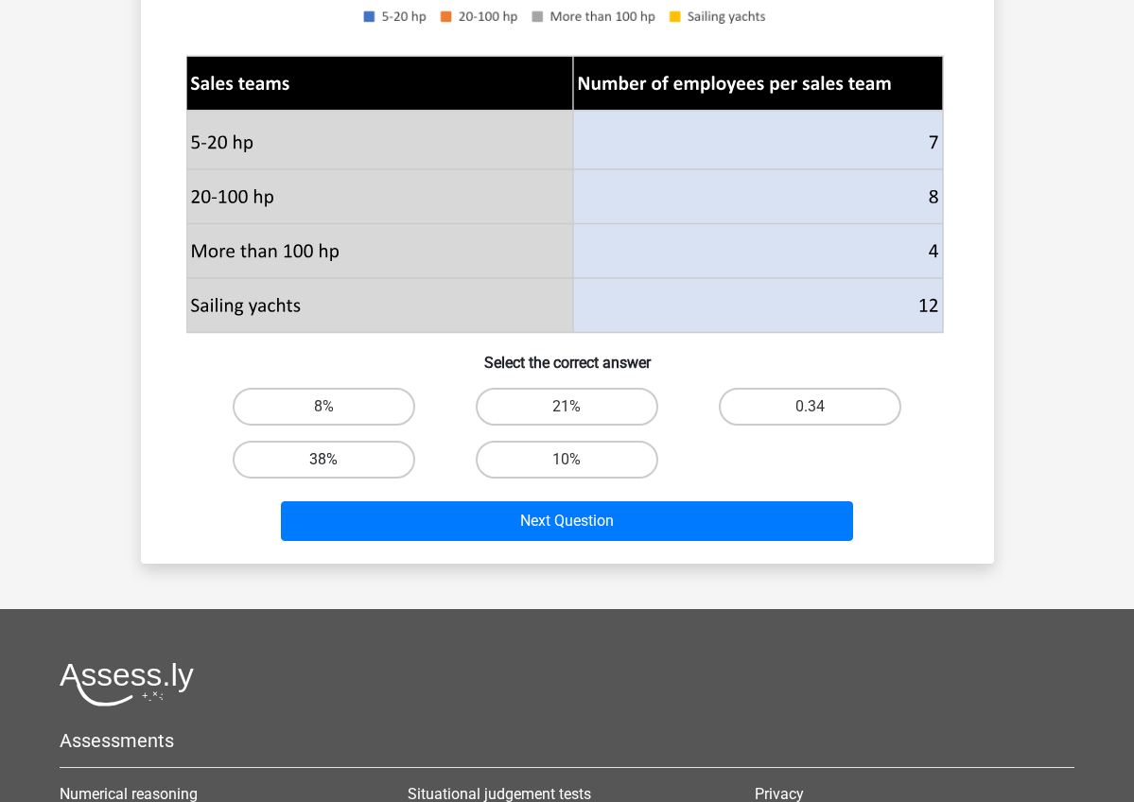
click at [369, 463] on label "38%" at bounding box center [324, 460] width 182 height 38
click at [336, 463] on input "38%" at bounding box center [329, 465] width 12 height 12
radio input "true"
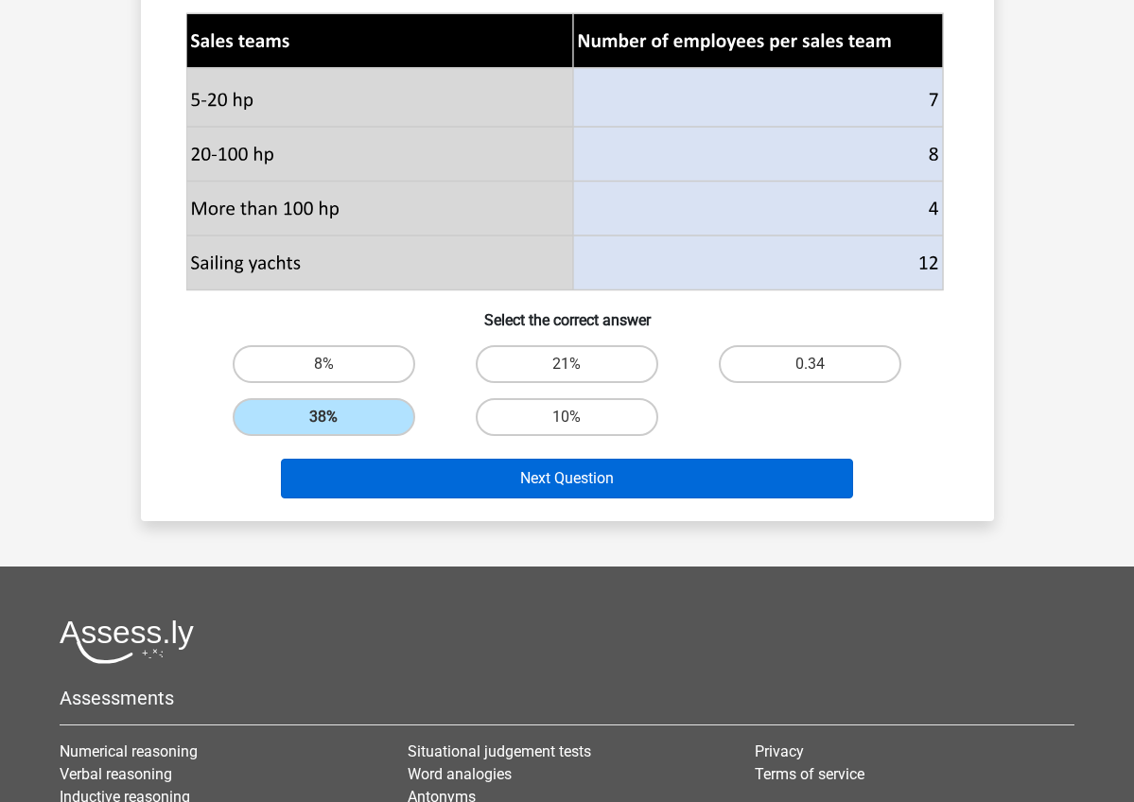
click at [546, 472] on button "Next Question" at bounding box center [567, 479] width 572 height 40
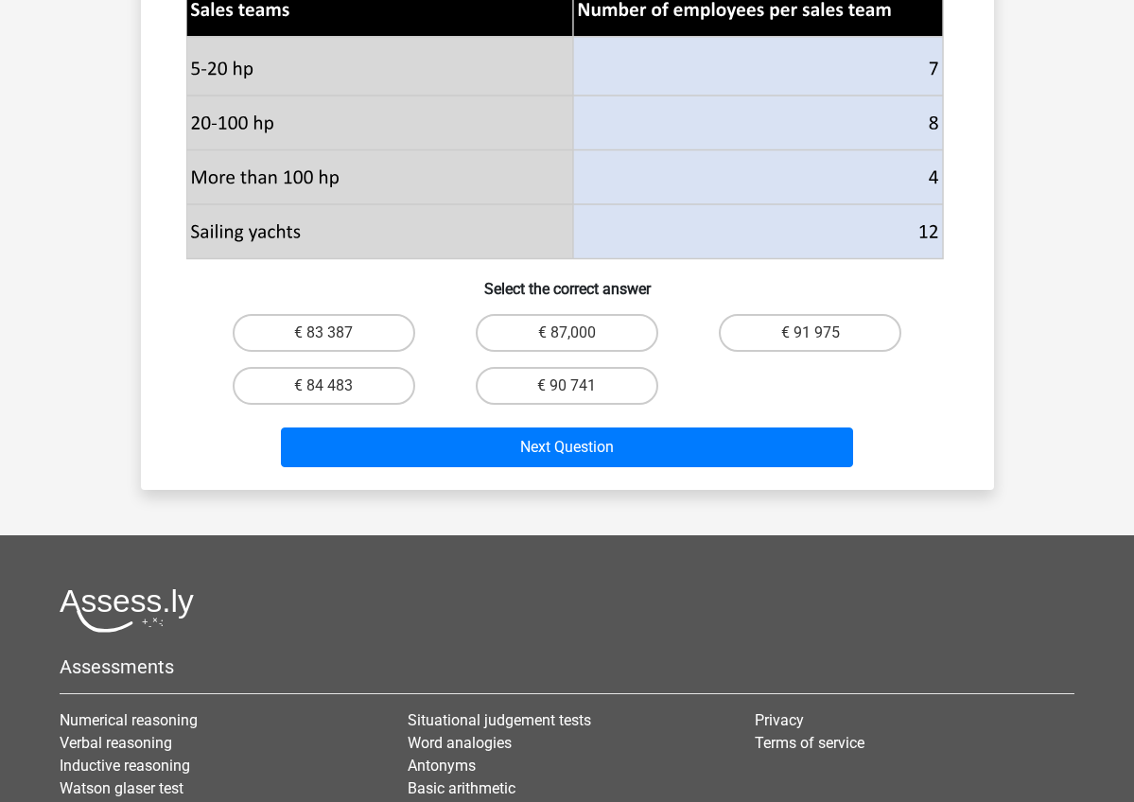
scroll to position [722, 0]
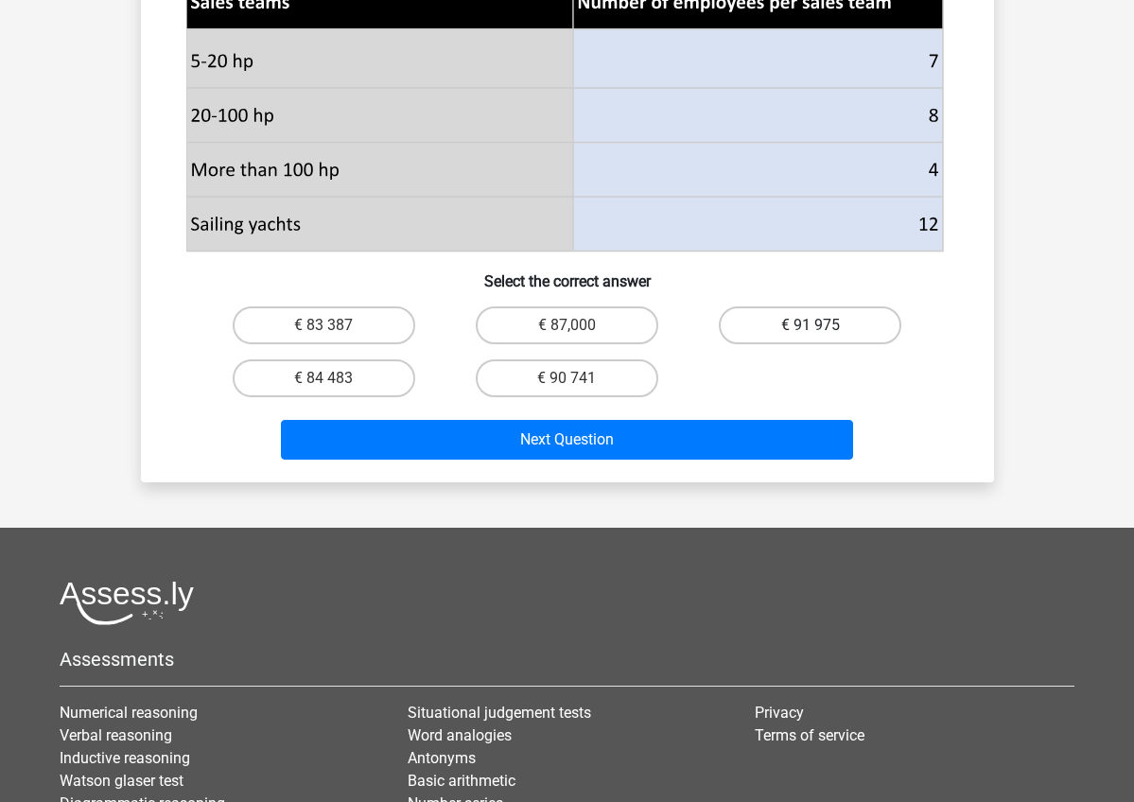
click at [752, 344] on label "€ 91 975" at bounding box center [810, 325] width 182 height 38
click at [810, 338] on input "€ 91 975" at bounding box center [816, 331] width 12 height 12
radio input "true"
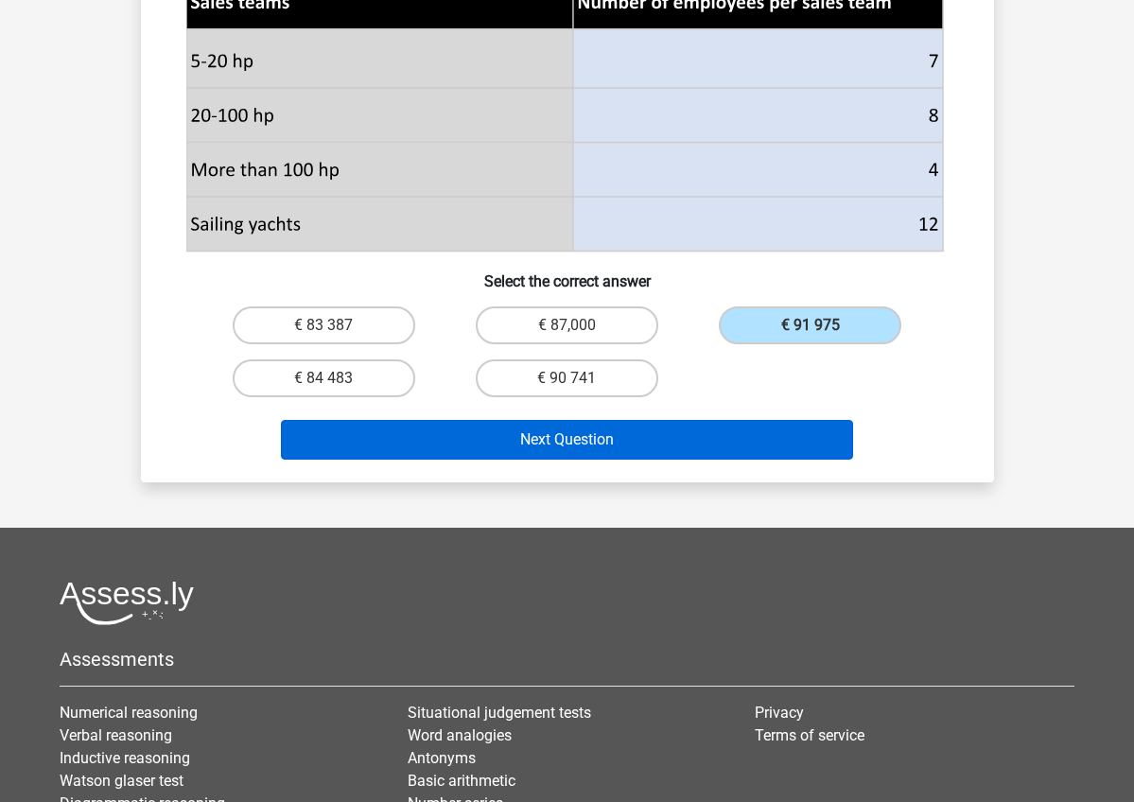
click at [670, 459] on button "Next Question" at bounding box center [567, 440] width 572 height 40
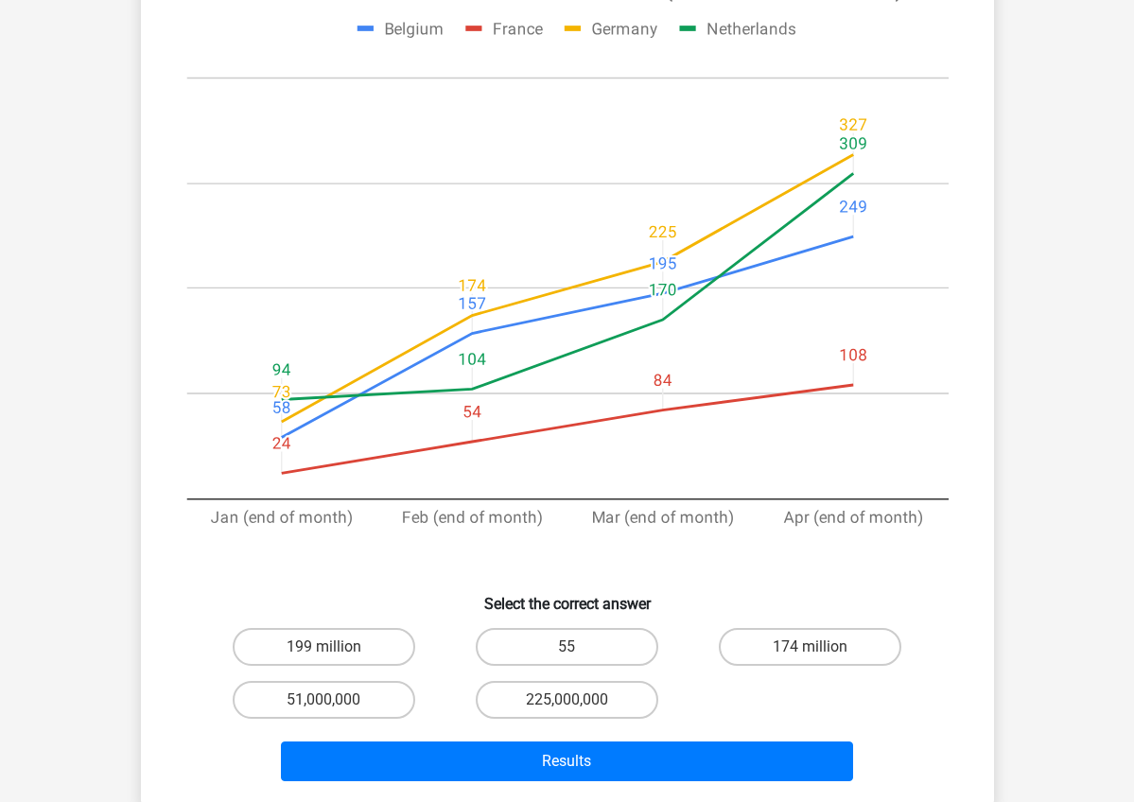
scroll to position [281, 0]
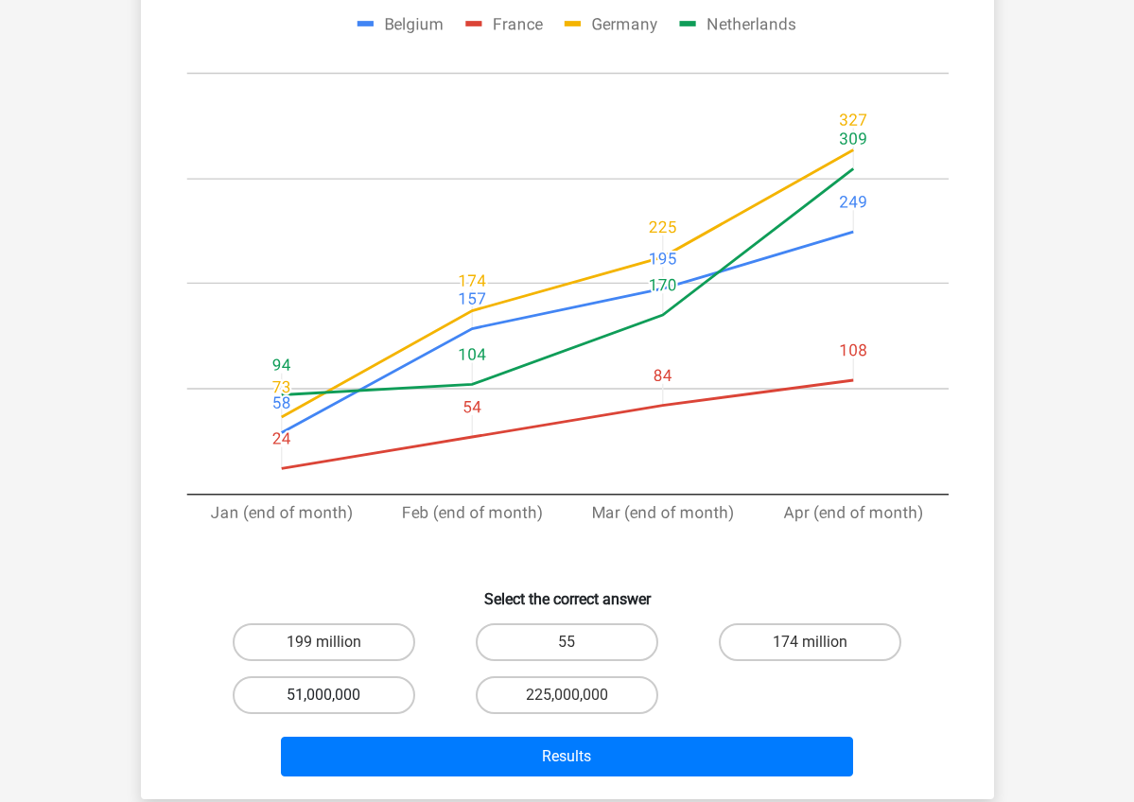
click at [304, 683] on label "51,000,000" at bounding box center [324, 695] width 182 height 38
click at [323, 695] on input "51,000,000" at bounding box center [329, 701] width 12 height 12
radio input "true"
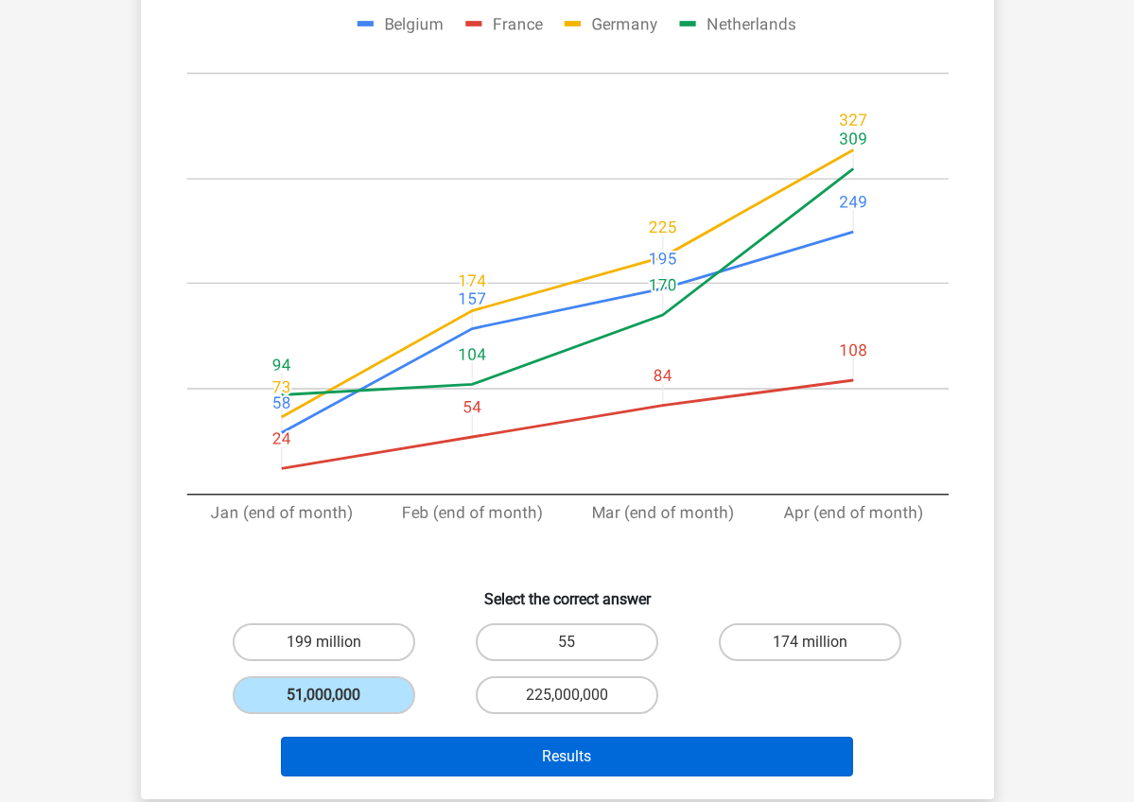
click at [381, 762] on button "Results" at bounding box center [567, 756] width 572 height 40
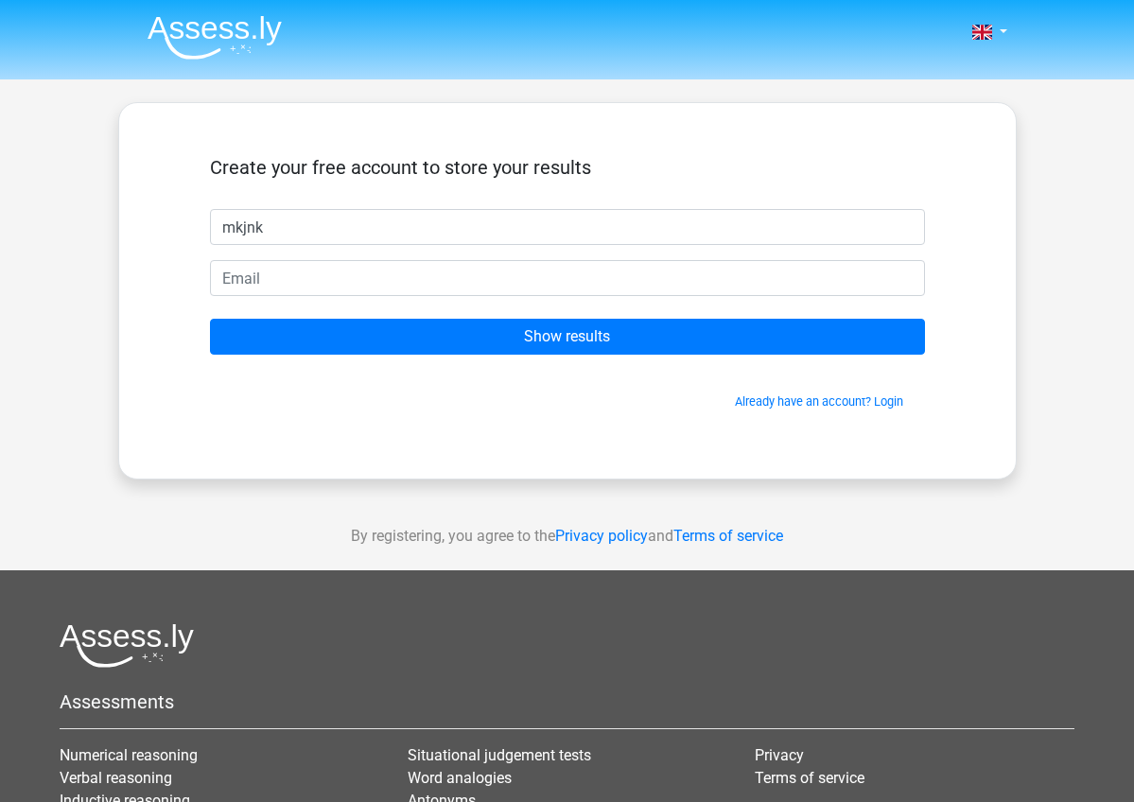
type input "mkjnk"
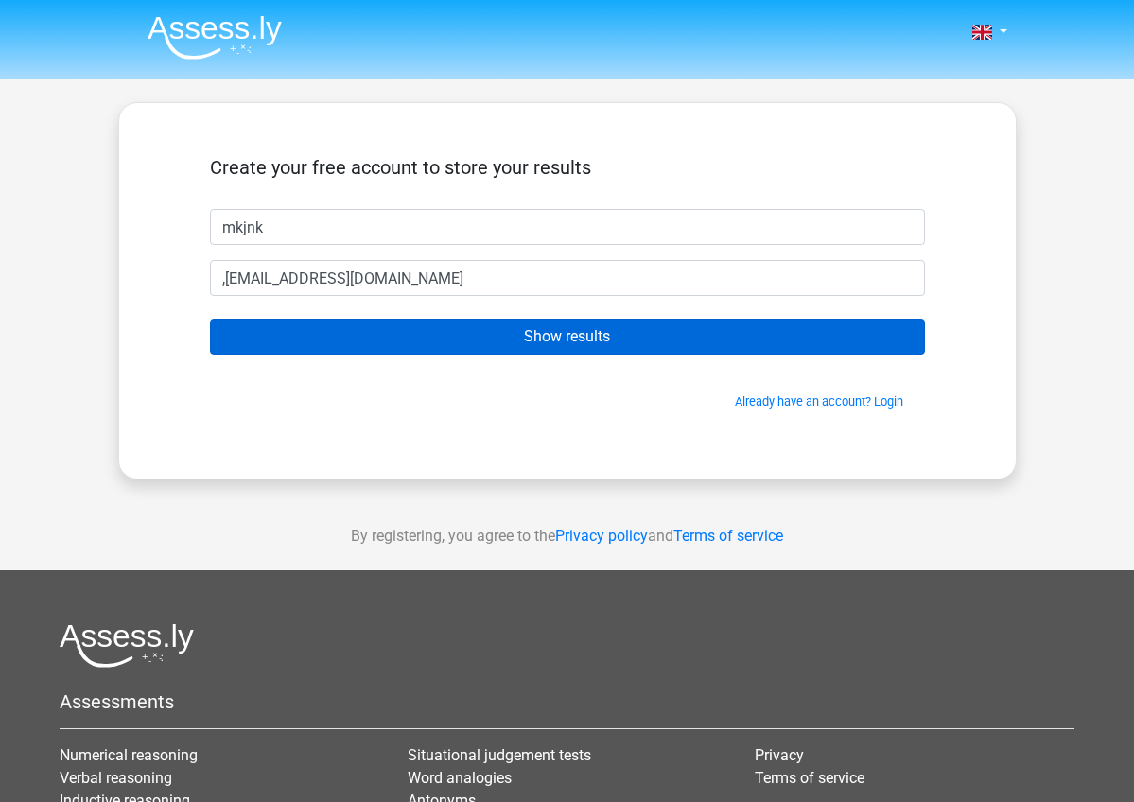
click at [607, 338] on input "Show results" at bounding box center [567, 337] width 715 height 36
click at [593, 337] on input "Show results" at bounding box center [567, 337] width 715 height 36
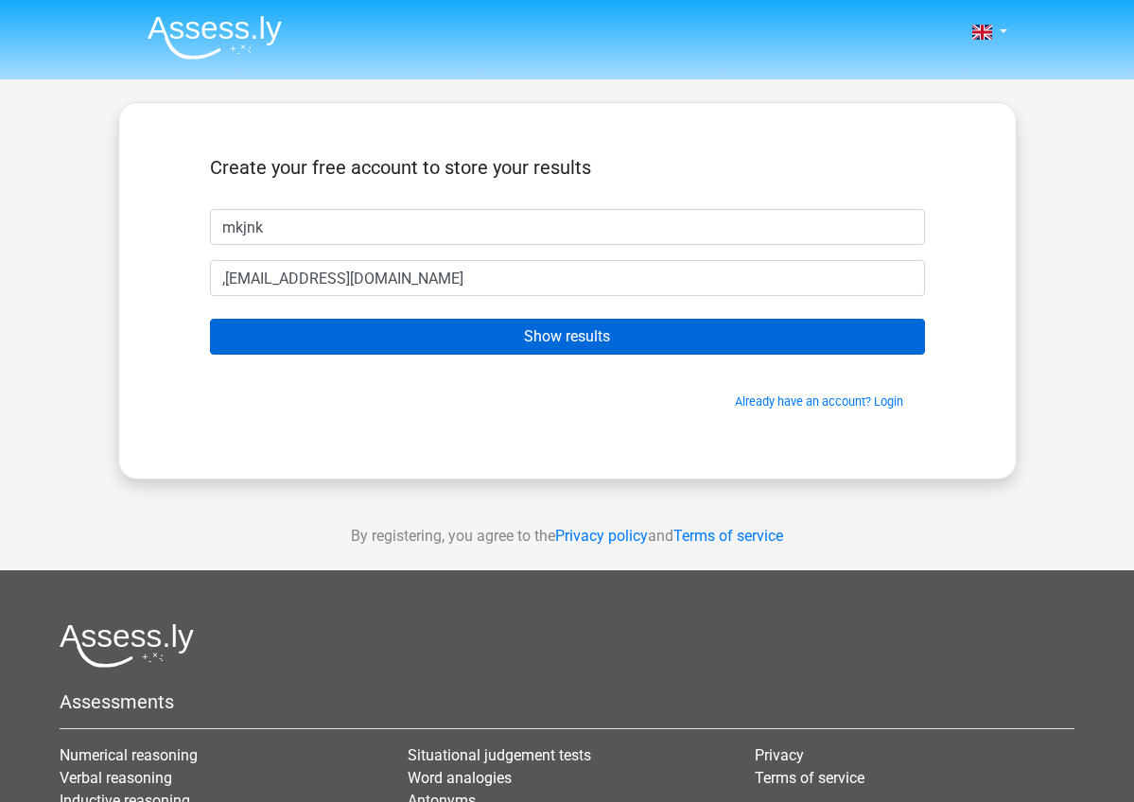
click at [593, 337] on input "Show results" at bounding box center [567, 337] width 715 height 36
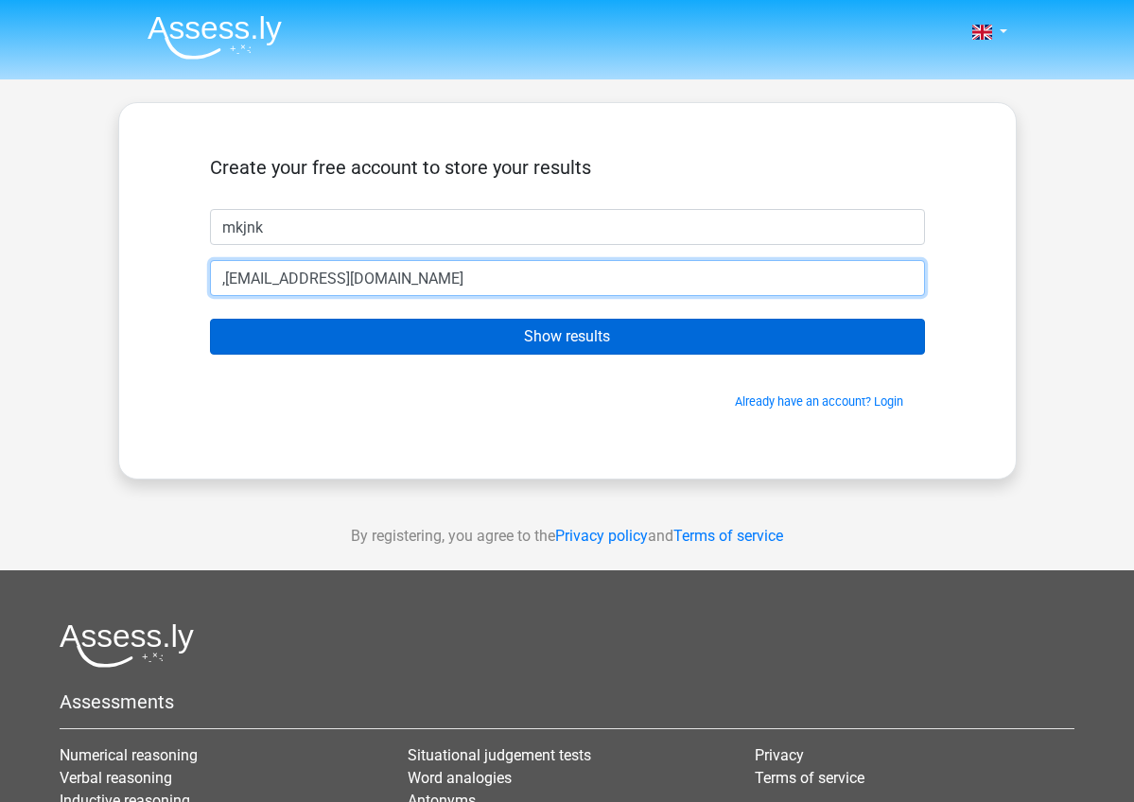
type input ",nbjhvghvcgh2@outlook.com"
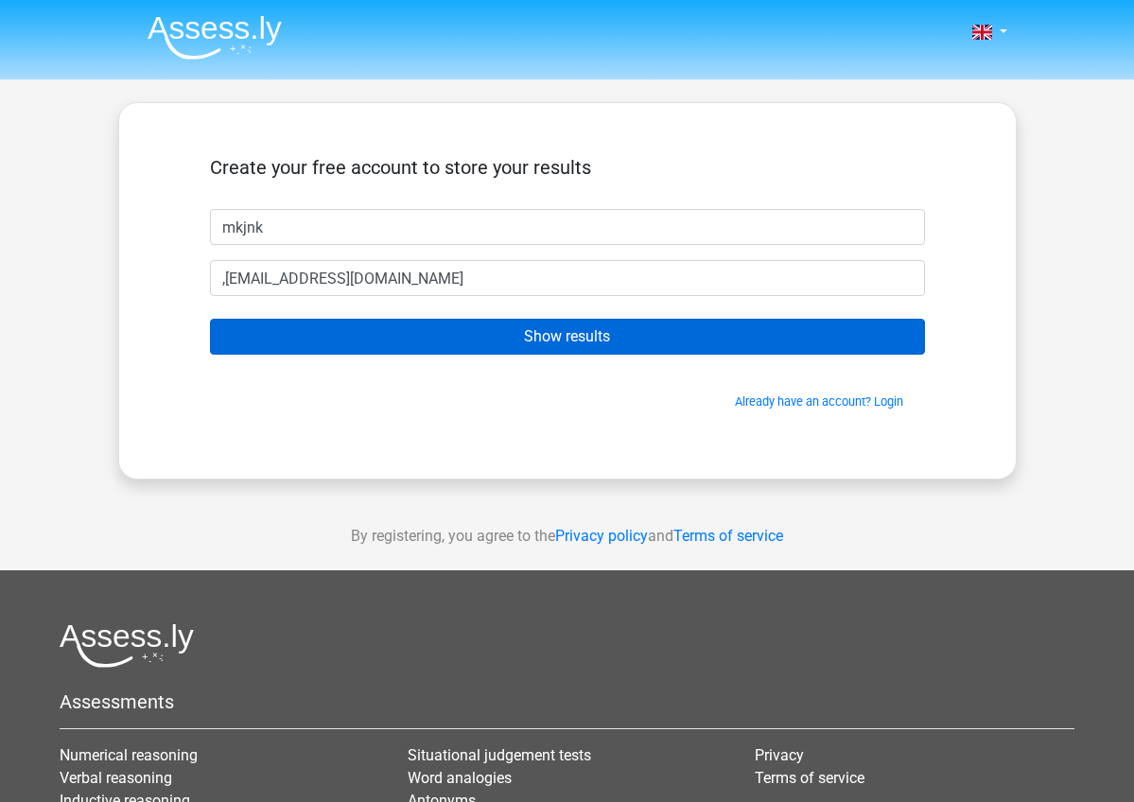
click at [565, 345] on input "Show results" at bounding box center [567, 337] width 715 height 36
click at [567, 344] on input "Show results" at bounding box center [567, 337] width 715 height 36
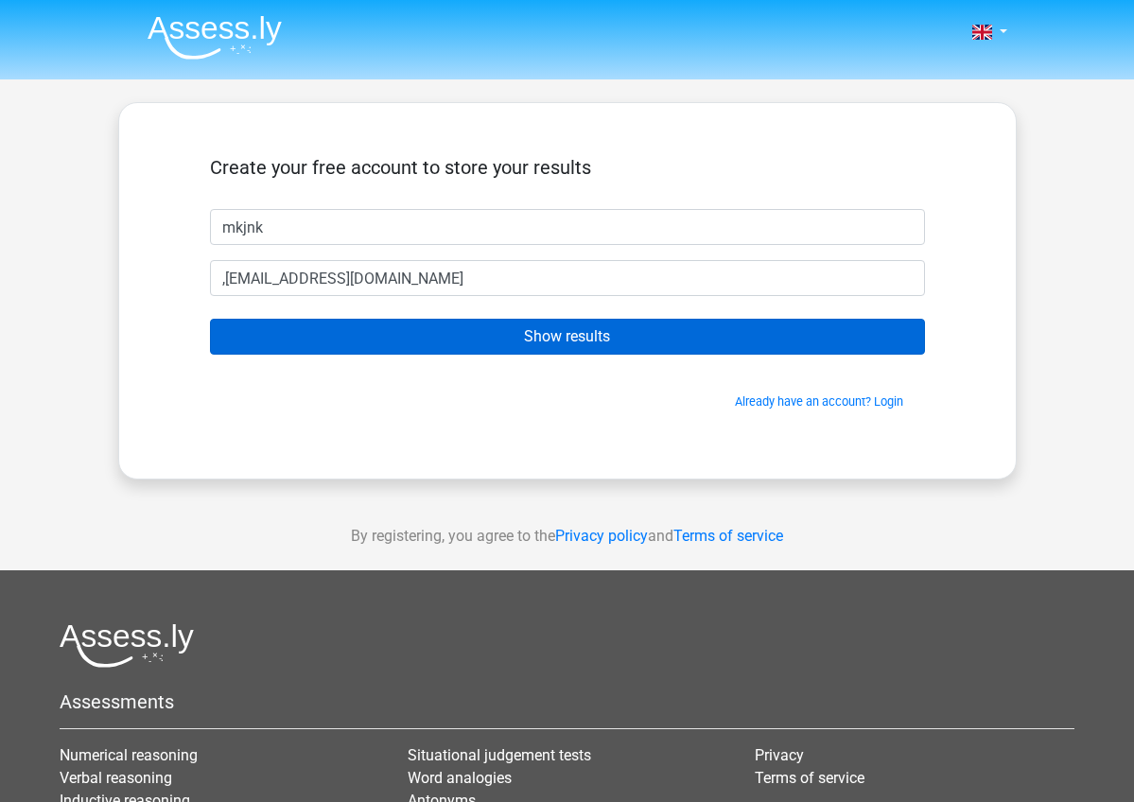
click at [567, 344] on input "Show results" at bounding box center [567, 337] width 715 height 36
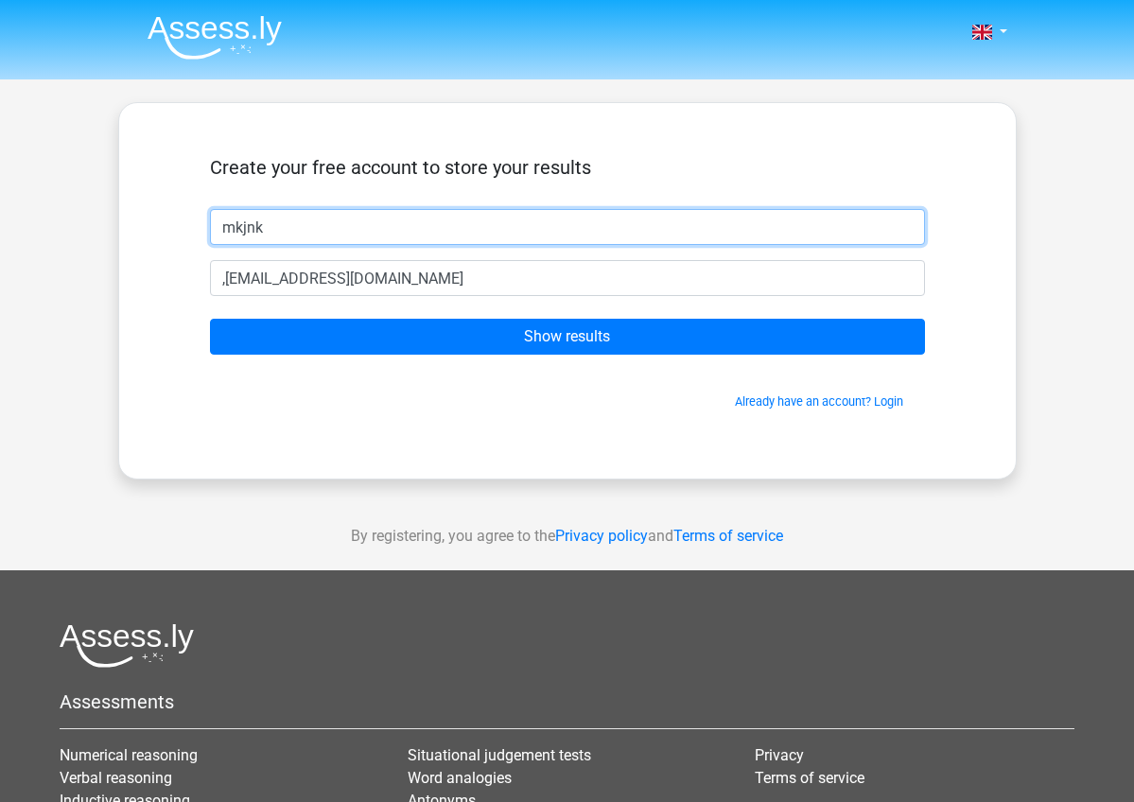
click at [349, 237] on input "mkjnk" at bounding box center [567, 227] width 715 height 36
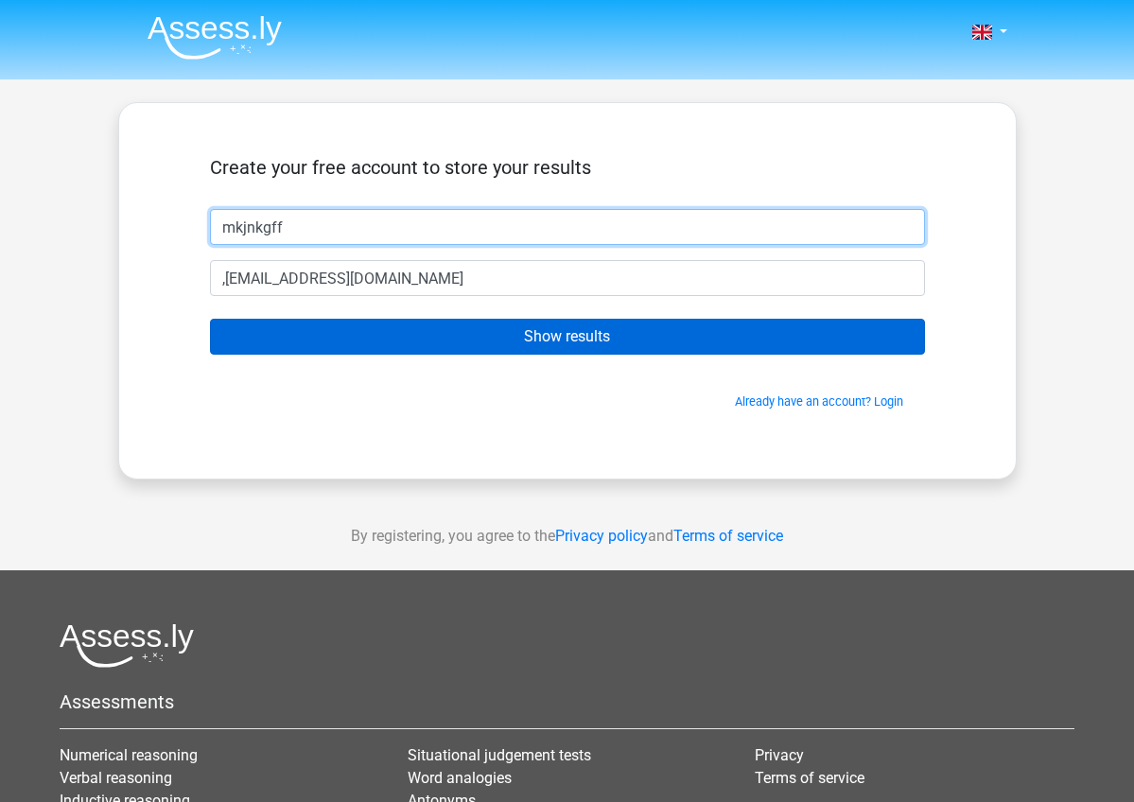
type input "mkjnkgff"
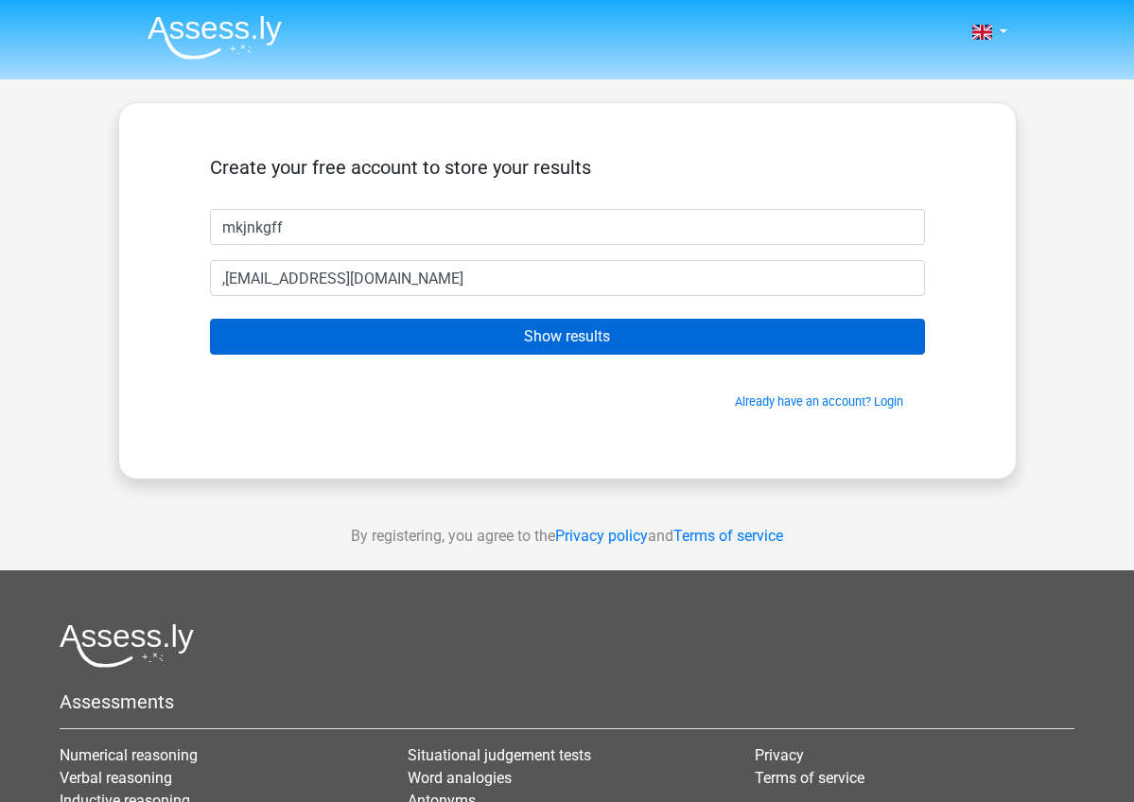
click at [388, 323] on input "Show results" at bounding box center [567, 337] width 715 height 36
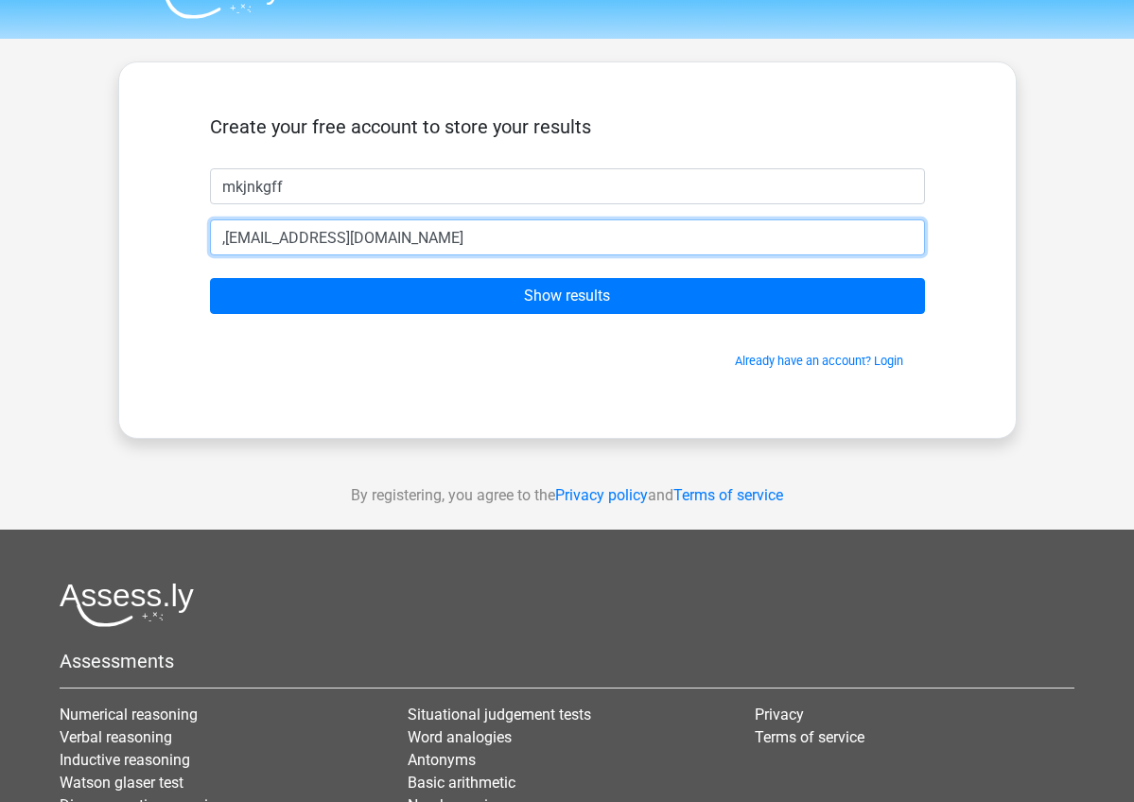
scroll to position [44, 0]
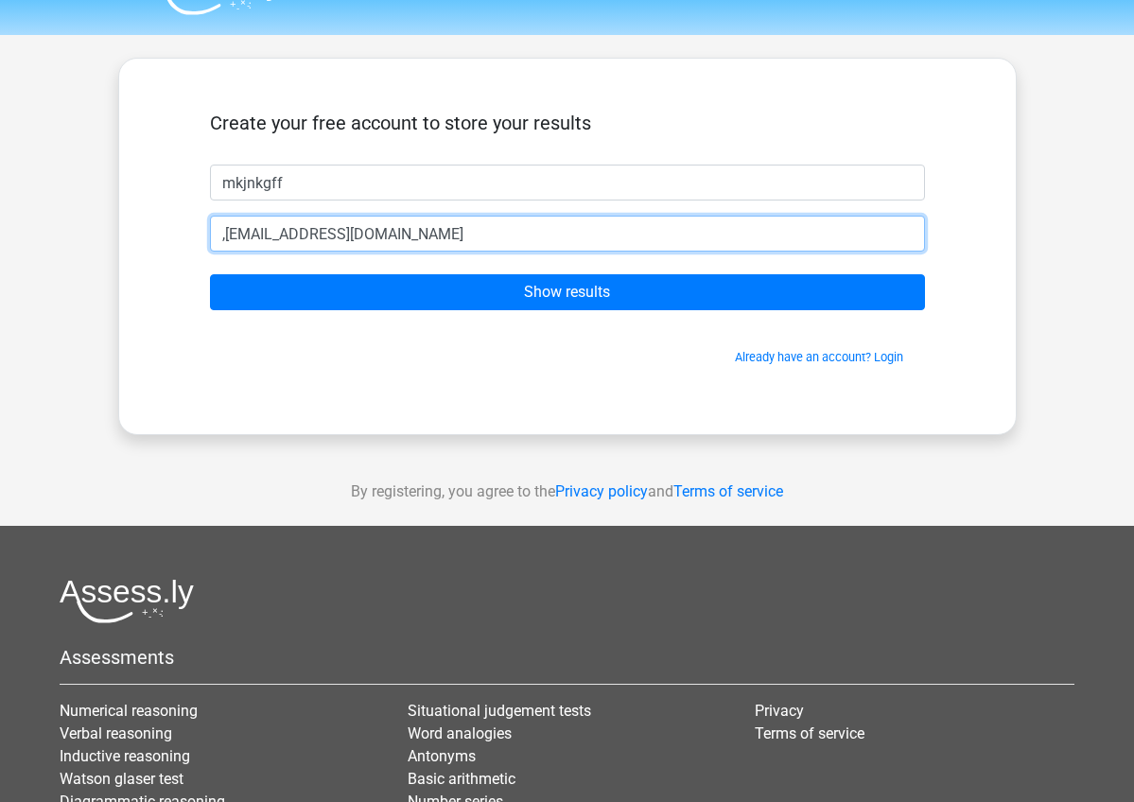
click at [225, 235] on input ",nbjhvghvcgh2@outlook.com" at bounding box center [567, 234] width 715 height 36
type input "[EMAIL_ADDRESS][DOMAIN_NAME]"
click at [566, 292] on input "Show results" at bounding box center [567, 292] width 715 height 36
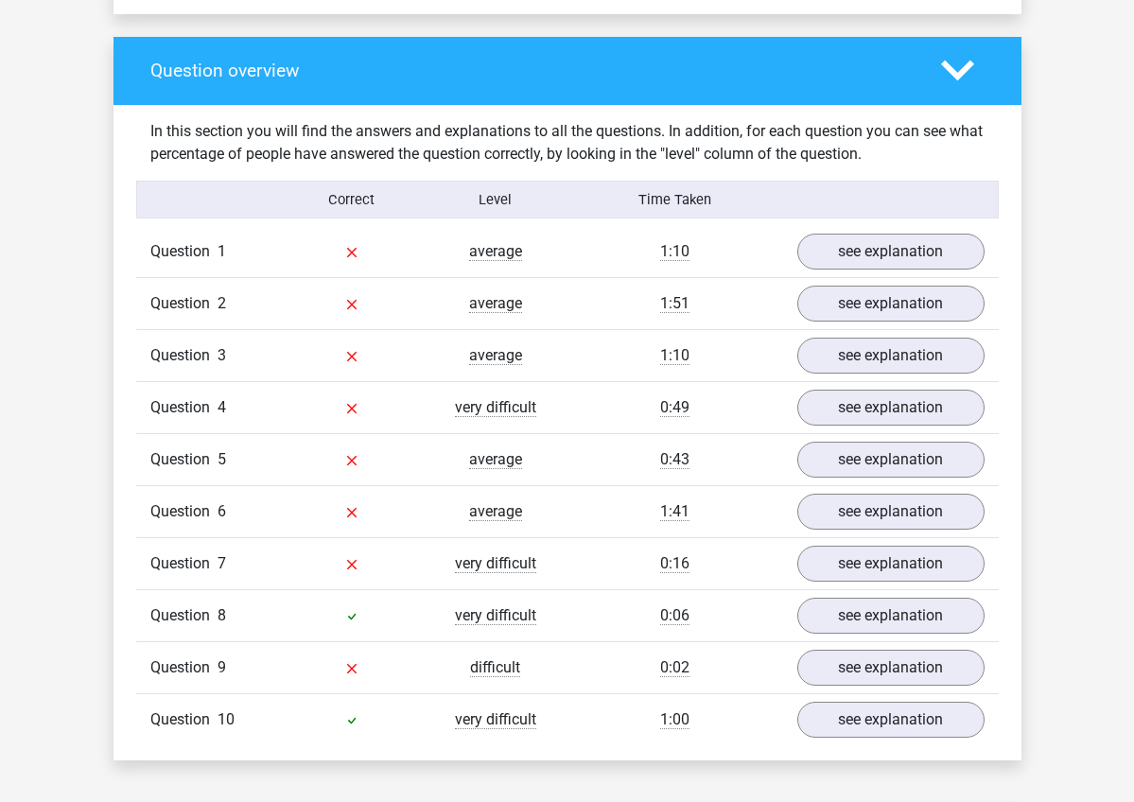
scroll to position [1377, 0]
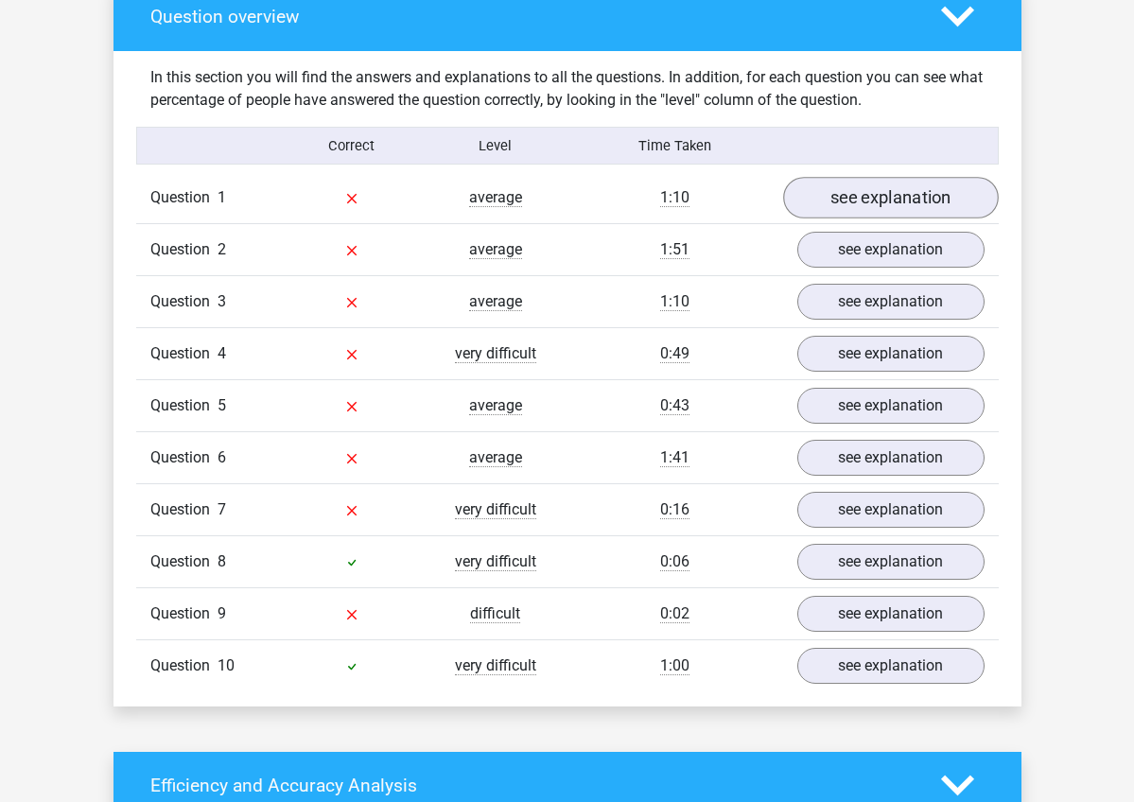
click at [828, 195] on link "see explanation" at bounding box center [891, 198] width 216 height 42
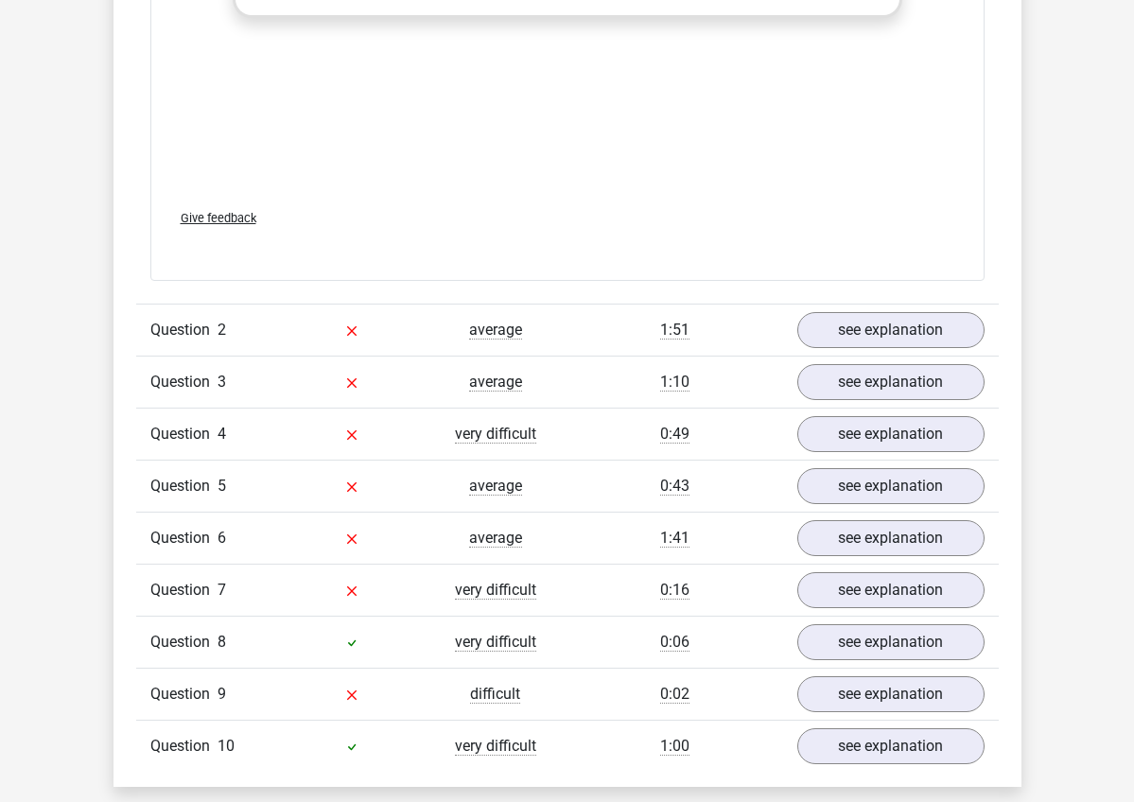
scroll to position [2543, 0]
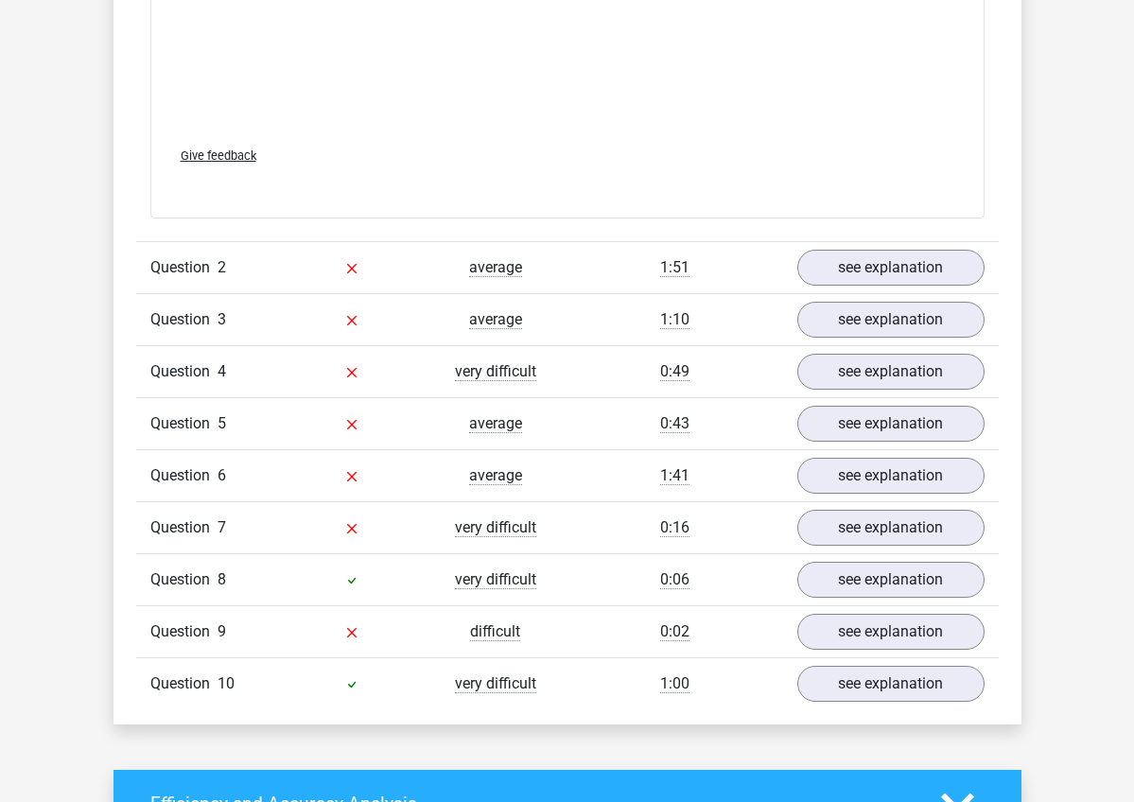
click at [554, 429] on div "average" at bounding box center [496, 423] width 144 height 23
click at [826, 380] on link "see explanation" at bounding box center [891, 372] width 216 height 42
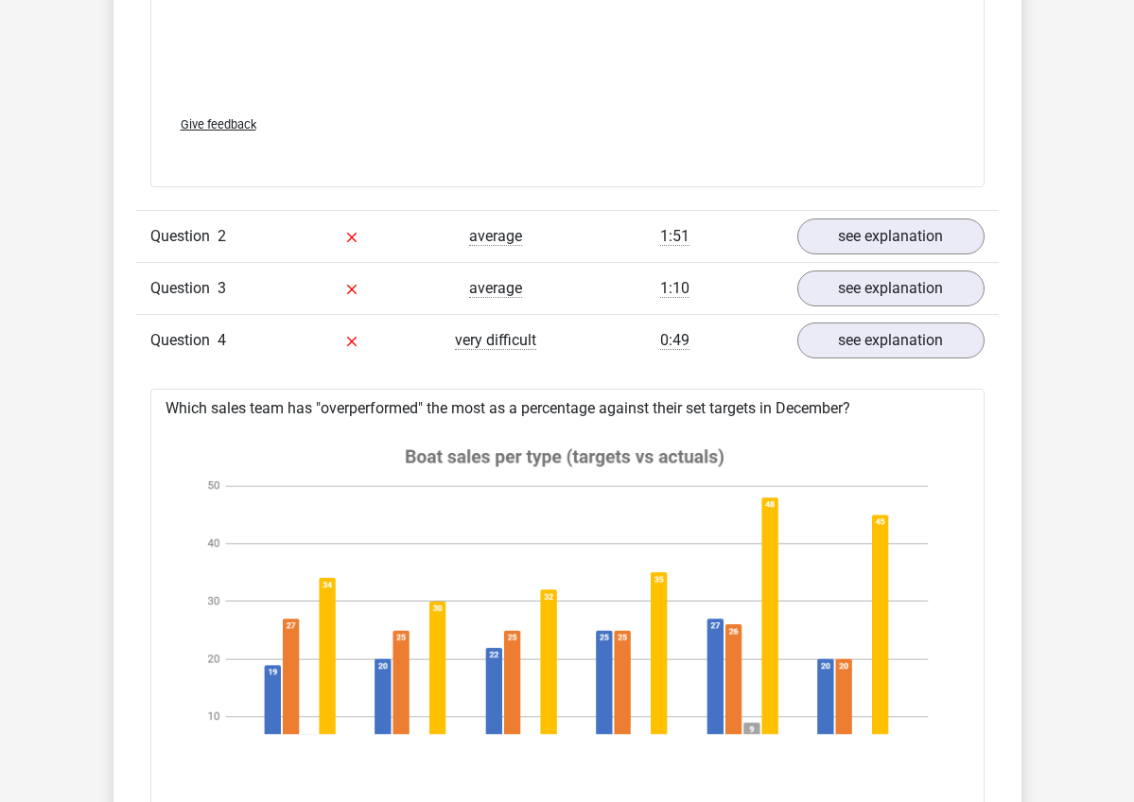
scroll to position [2380, 0]
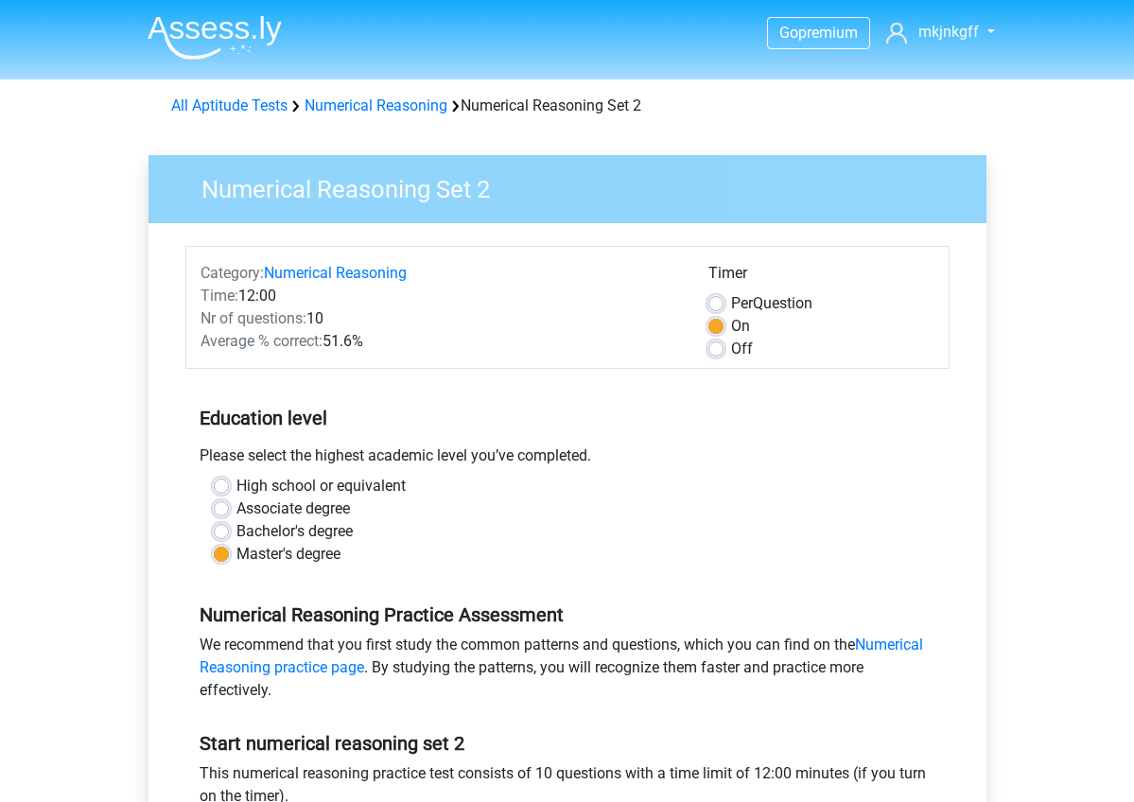
scroll to position [692, 0]
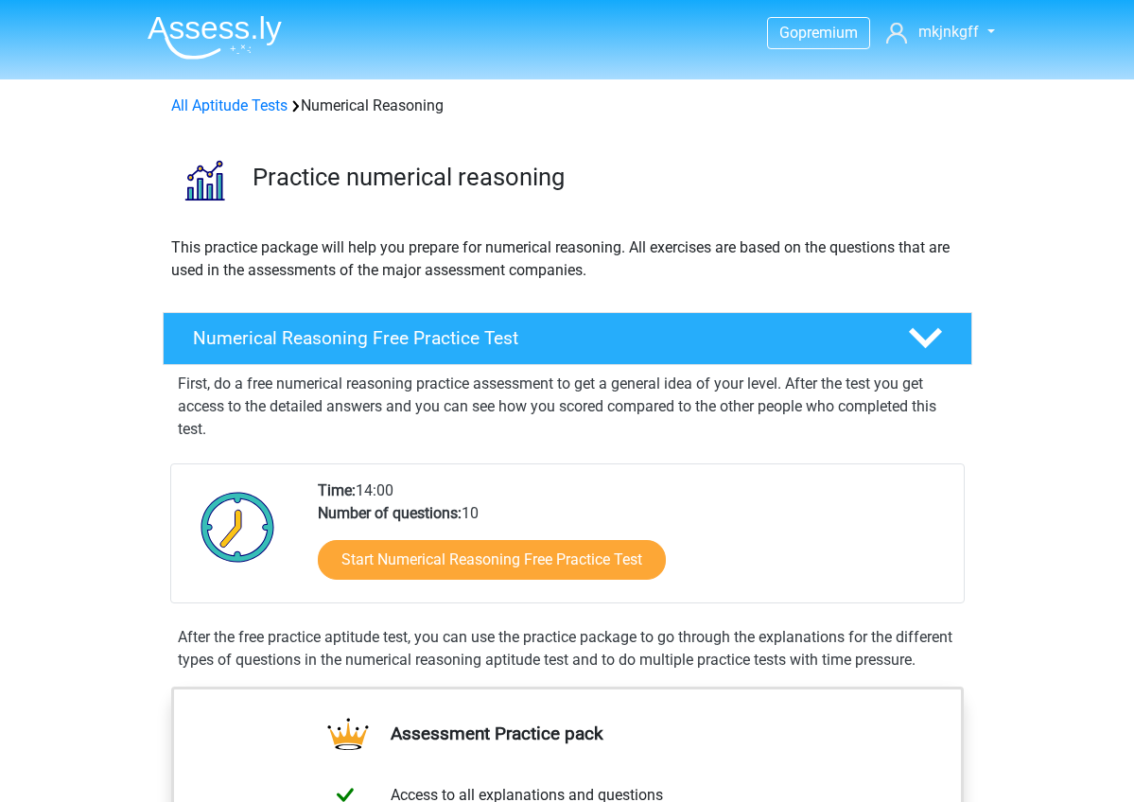
scroll to position [702, 0]
